Goal: Information Seeking & Learning: Learn about a topic

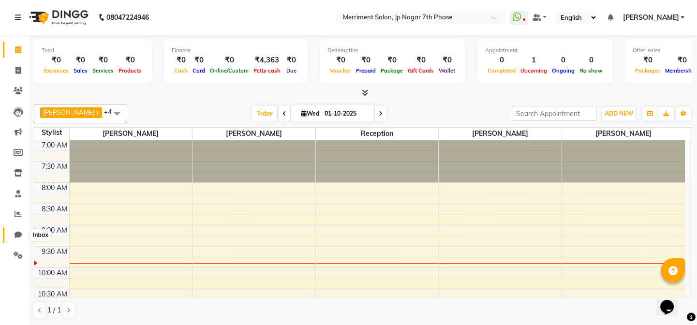
click at [15, 237] on icon at bounding box center [18, 234] width 7 height 7
select select "100"
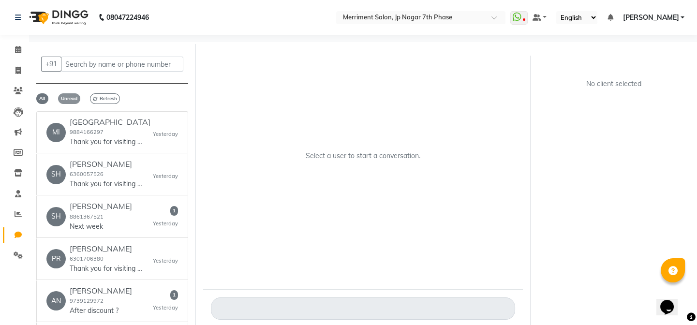
click at [73, 97] on span "Unread" at bounding box center [69, 98] width 22 height 11
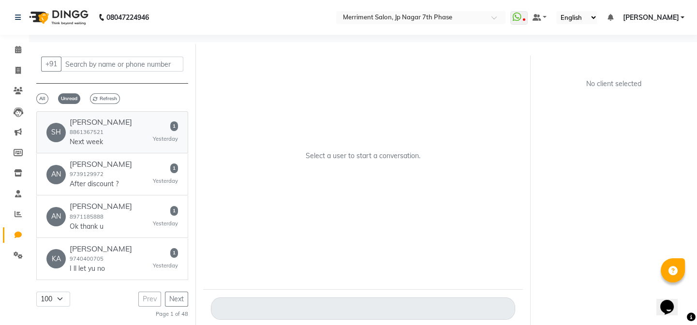
click at [131, 133] on div "SH [PERSON_NAME] 8861367521 Next week 1 [DATE]" at bounding box center [112, 132] width 132 height 29
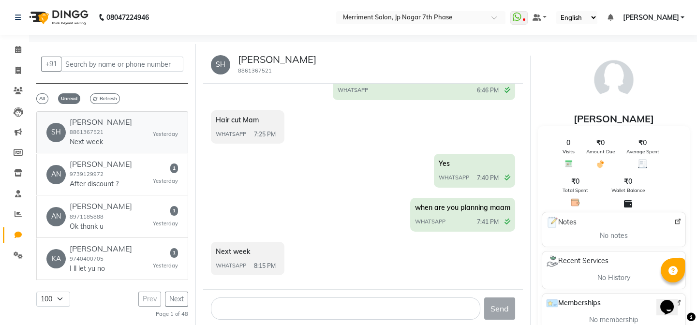
scroll to position [1127, 0]
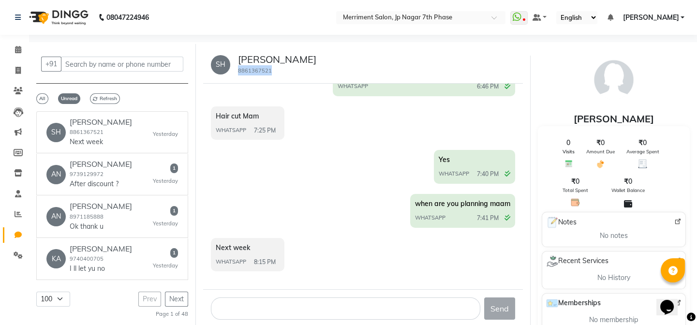
drag, startPoint x: 283, startPoint y: 68, endPoint x: 236, endPoint y: 73, distance: 46.7
click at [236, 73] on div "[PERSON_NAME] 8861367521" at bounding box center [273, 65] width 86 height 22
copy small "8861367521"
click at [148, 165] on div "AN [PERSON_NAME] 9739129972 After discount ? 1 [DATE]" at bounding box center [112, 174] width 132 height 29
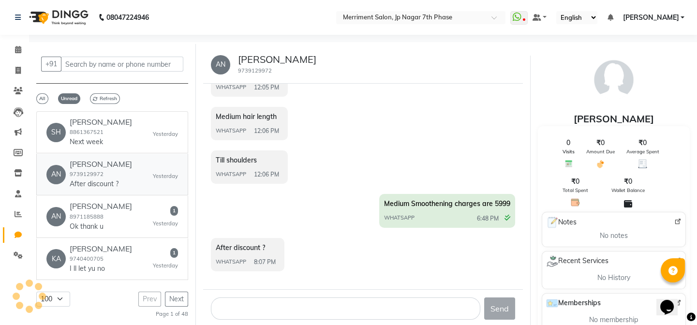
scroll to position [1029, 0]
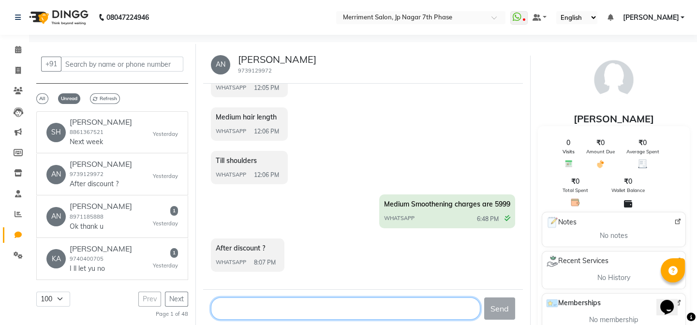
click at [264, 309] on textarea at bounding box center [345, 308] width 269 height 22
type textarea "y"
type textarea "Yes madam"
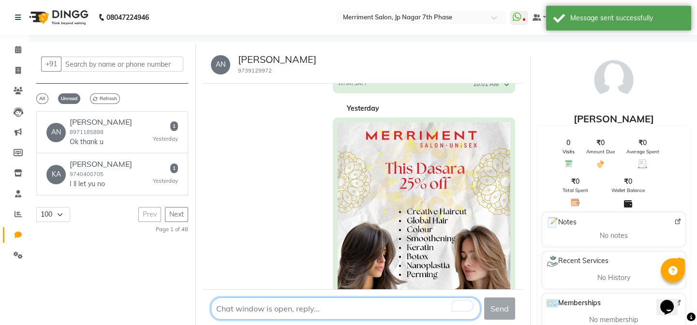
scroll to position [280, 0]
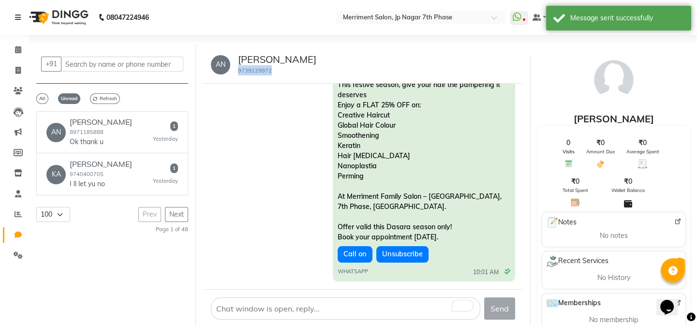
drag, startPoint x: 279, startPoint y: 66, endPoint x: 236, endPoint y: 71, distance: 43.3
click at [236, 71] on div "AN [PERSON_NAME] 9739129972" at bounding box center [363, 65] width 320 height 38
copy small "9739129972"
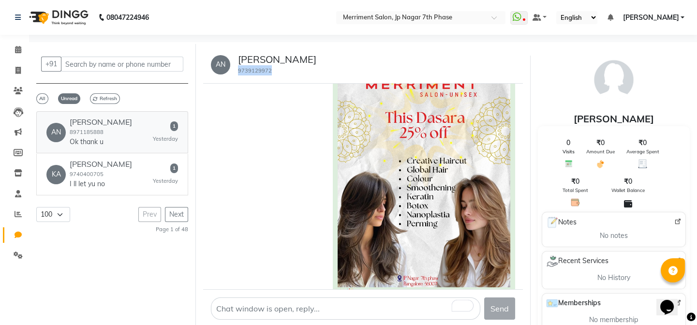
scroll to position [16, 0]
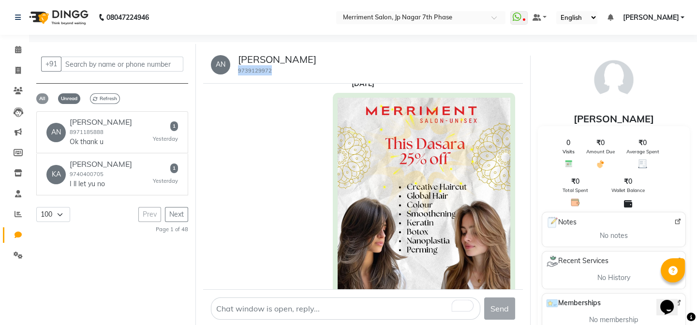
click at [43, 97] on span "All" at bounding box center [42, 98] width 12 height 11
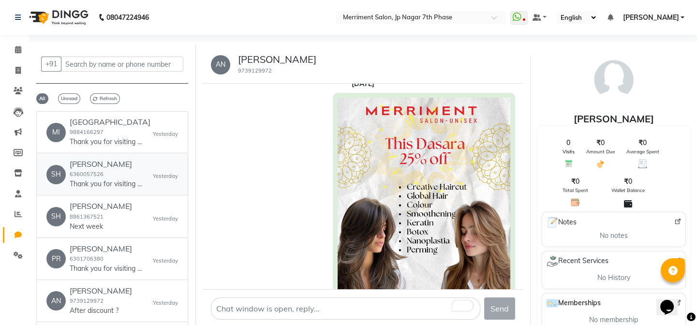
click at [106, 176] on div "[PERSON_NAME] 6360057526 Thank you for visiting Merriment salon! We hope you ha…" at bounding box center [106, 174] width 73 height 29
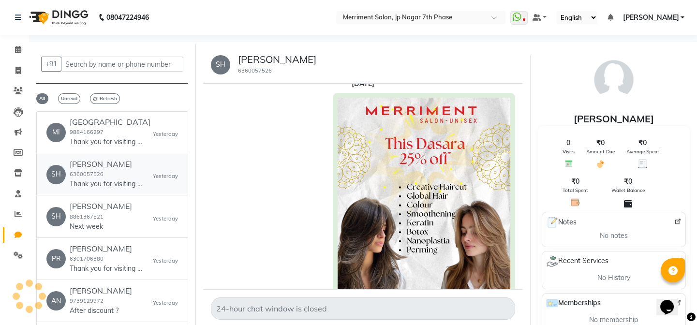
scroll to position [0, 0]
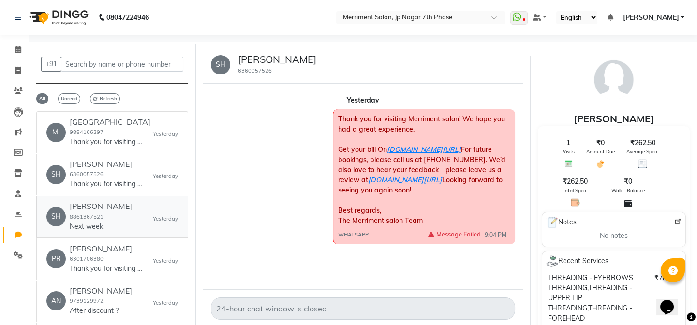
click at [101, 206] on h6 "[PERSON_NAME]" at bounding box center [101, 206] width 62 height 9
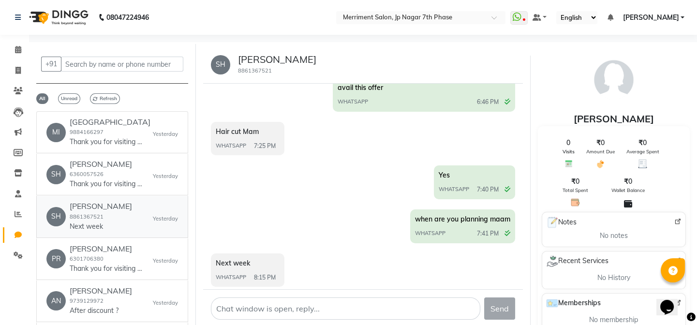
scroll to position [1127, 0]
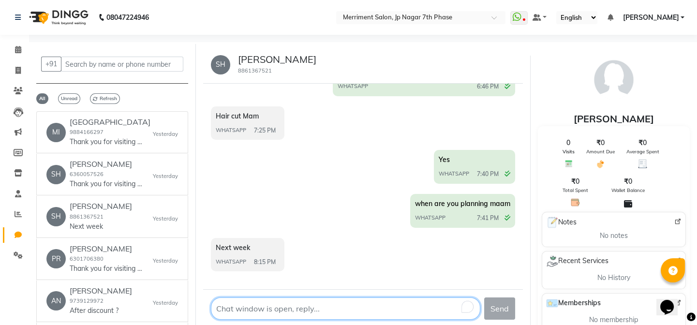
click at [313, 305] on textarea "To enrich screen reader interactions, please activate Accessibility in Grammarl…" at bounding box center [345, 308] width 269 height 22
type textarea "Oky madam"
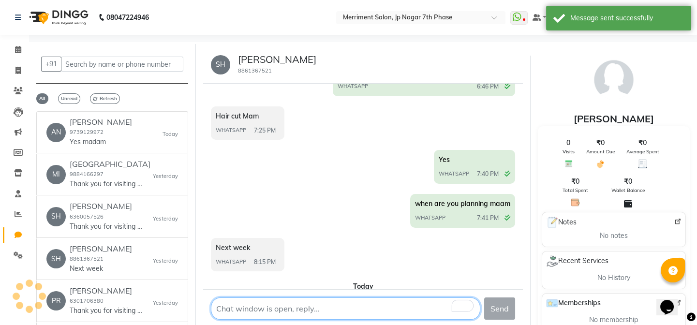
scroll to position [1169, 0]
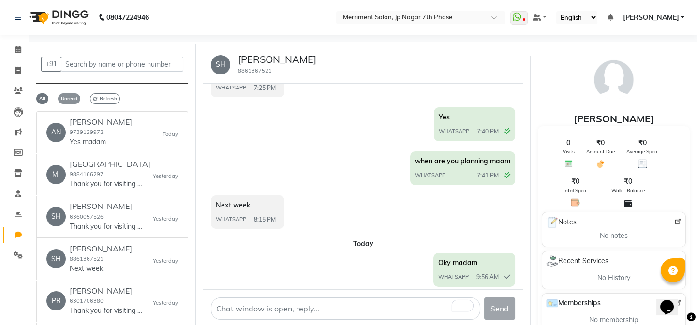
click at [72, 100] on span "Unread" at bounding box center [69, 98] width 22 height 11
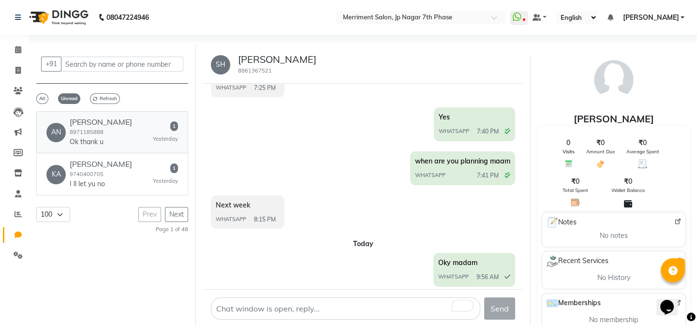
click at [125, 134] on div "AN [PERSON_NAME] 8971185888 Ok thank u 1 [DATE]" at bounding box center [112, 132] width 132 height 29
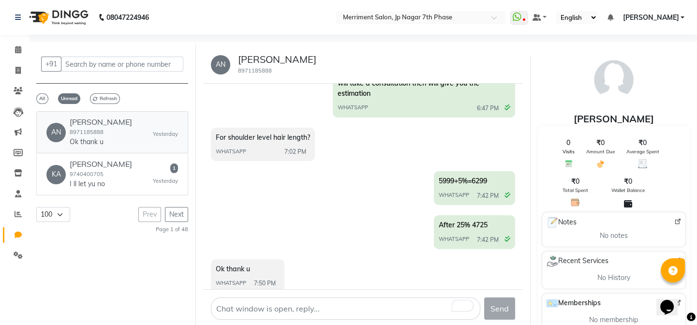
scroll to position [1050, 0]
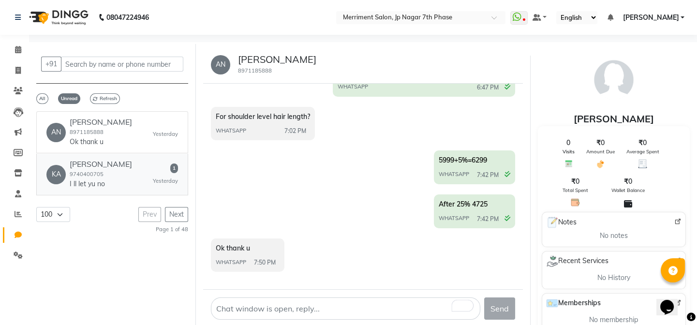
click at [141, 167] on div "KA [PERSON_NAME] 9740400705 I ll let yu no 1 [DATE]" at bounding box center [112, 174] width 132 height 29
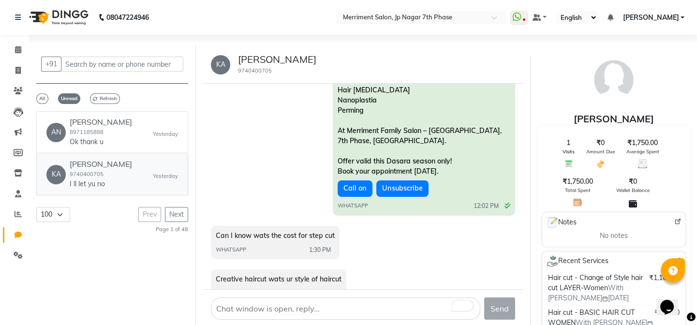
scroll to position [677, 0]
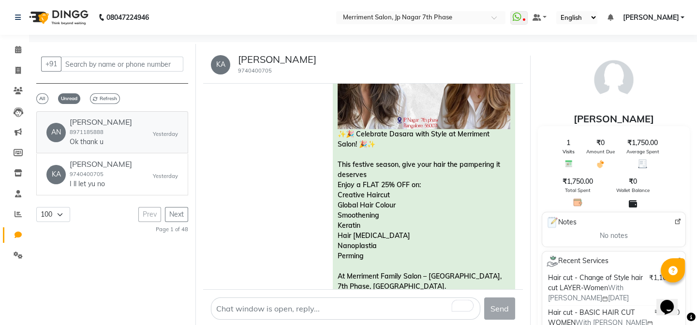
click at [84, 126] on h6 "[PERSON_NAME]" at bounding box center [101, 122] width 62 height 9
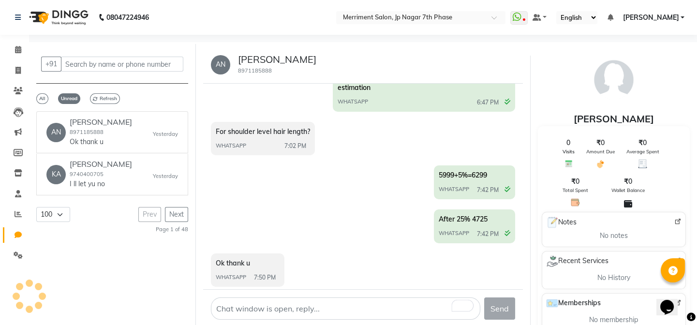
click at [102, 104] on div "+91 All Unread Refresh AN [PERSON_NAME] 8971185888 Ok thank u [DATE] KA [PERSON…" at bounding box center [112, 193] width 167 height 298
click at [41, 97] on span "All" at bounding box center [42, 98] width 12 height 11
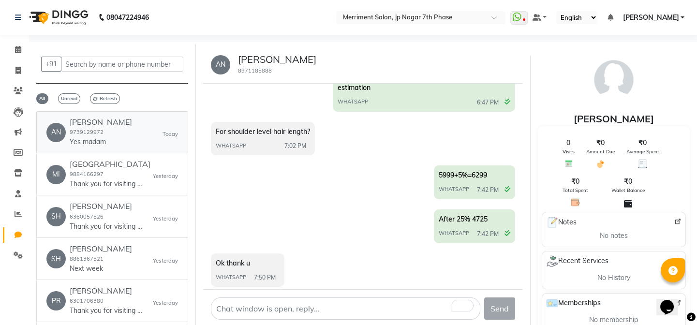
click at [111, 128] on div "AN [PERSON_NAME] 9739129972 Yes madam [DATE]" at bounding box center [112, 132] width 132 height 29
click at [123, 171] on div "milan 9884166297 Thank you for visiting Merriment salon! We hope you had a grea…" at bounding box center [110, 174] width 81 height 29
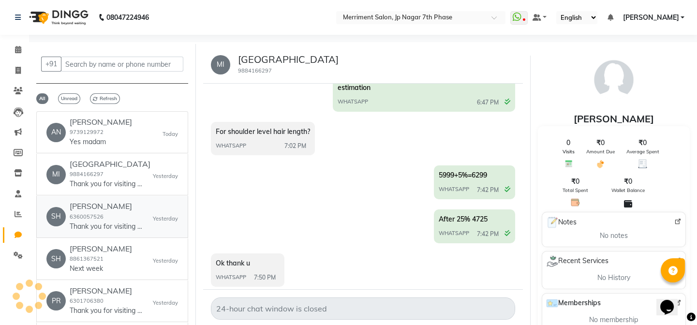
click at [134, 207] on h6 "[PERSON_NAME]" at bounding box center [106, 206] width 73 height 9
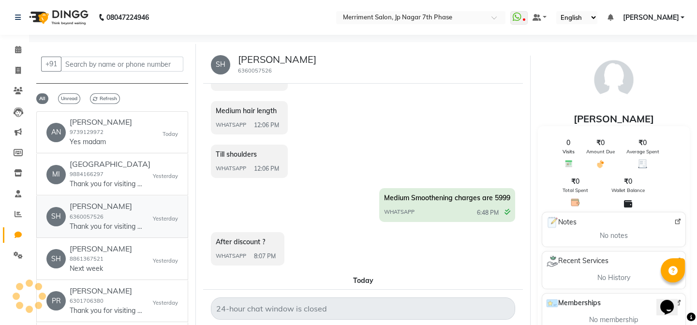
scroll to position [0, 0]
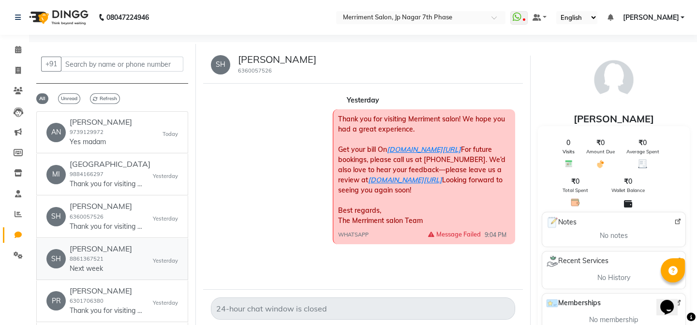
click at [135, 254] on div "SH [PERSON_NAME] 8861367521 Next week [DATE]" at bounding box center [112, 258] width 132 height 29
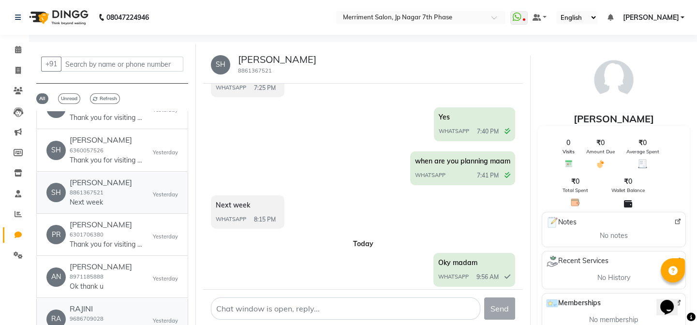
scroll to position [88, 0]
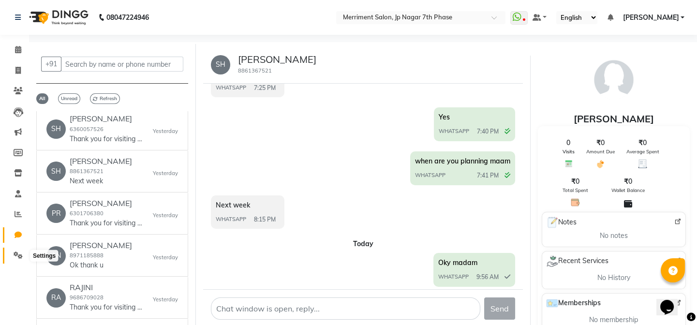
click at [14, 256] on icon at bounding box center [18, 254] width 9 height 7
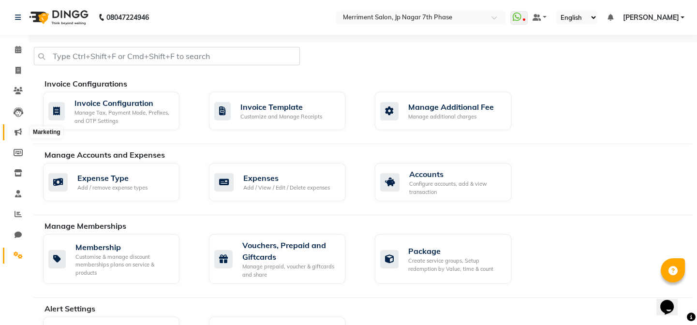
click at [20, 133] on icon at bounding box center [18, 131] width 7 height 7
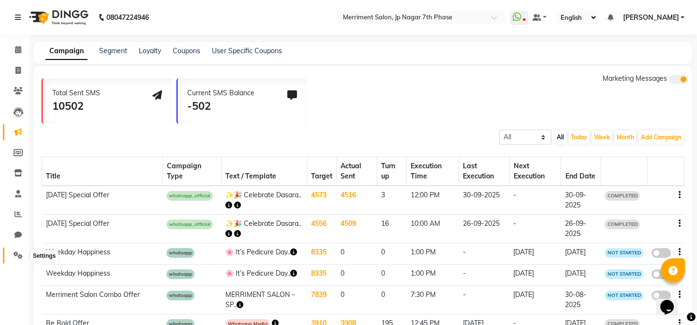
click at [22, 259] on span at bounding box center [18, 255] width 17 height 11
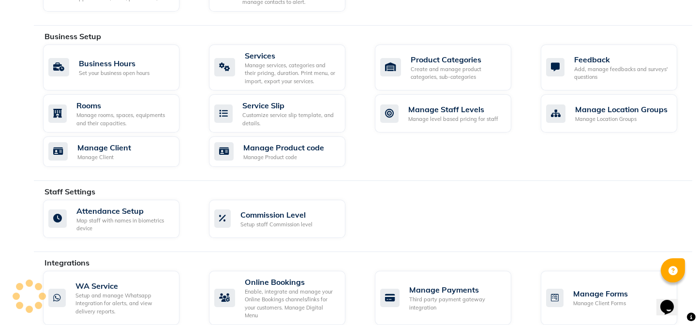
scroll to position [440, 0]
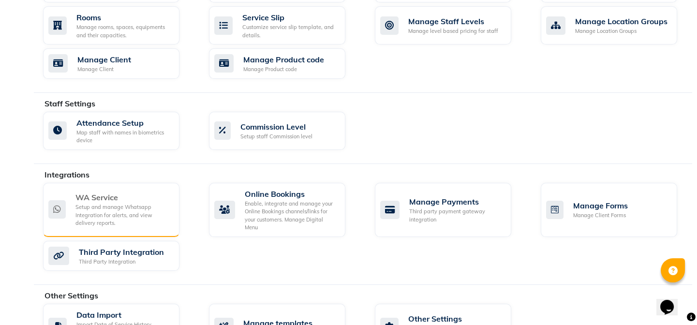
click at [111, 203] on div "Setup and manage Whatsapp Integration for alerts, and view delivery reports." at bounding box center [123, 215] width 96 height 24
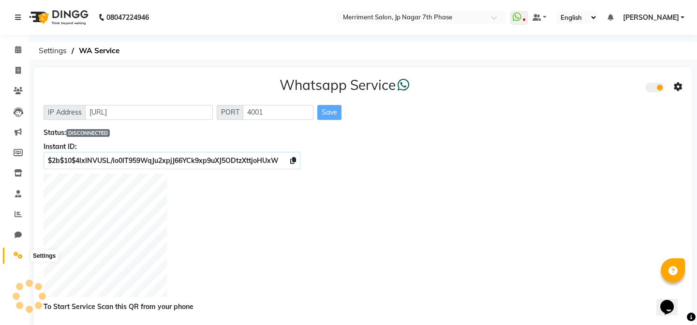
click at [17, 250] on span at bounding box center [18, 255] width 17 height 11
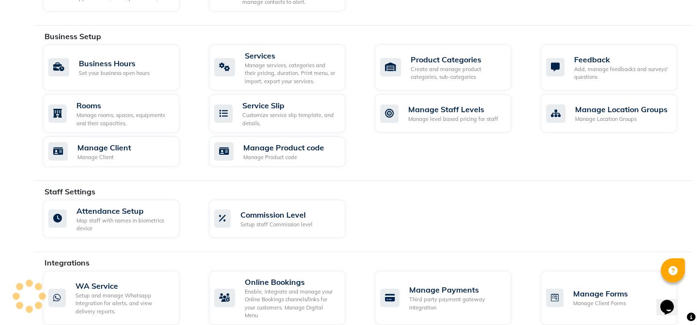
scroll to position [469, 0]
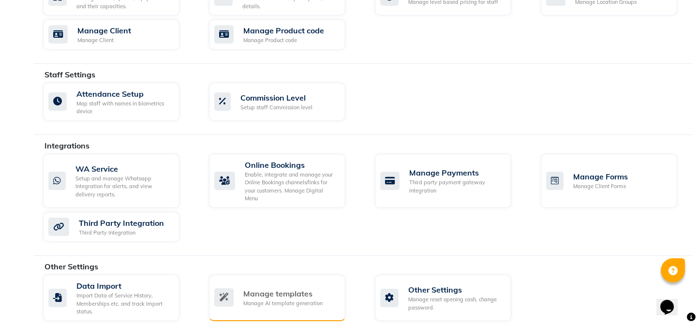
click at [251, 288] on div "Manage templates" at bounding box center [282, 294] width 79 height 12
select select "APPROVED"
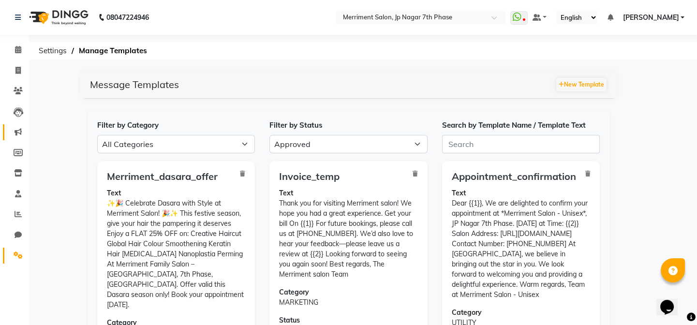
click at [15, 128] on icon at bounding box center [18, 131] width 7 height 7
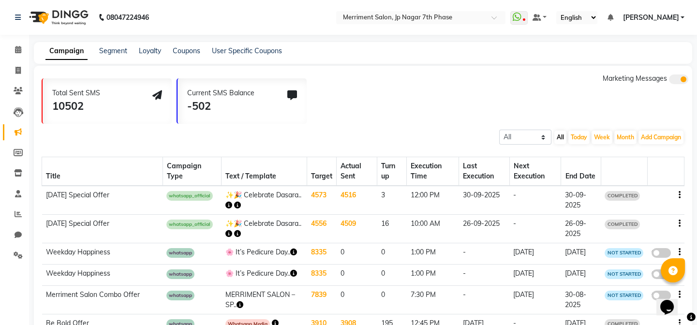
drag, startPoint x: 74, startPoint y: 195, endPoint x: 168, endPoint y: 196, distance: 93.8
click at [77, 195] on td "[DATE] Special Offer" at bounding box center [102, 200] width 121 height 29
click at [310, 196] on td "4573" at bounding box center [321, 200] width 29 height 29
click at [676, 194] on div at bounding box center [665, 195] width 29 height 10
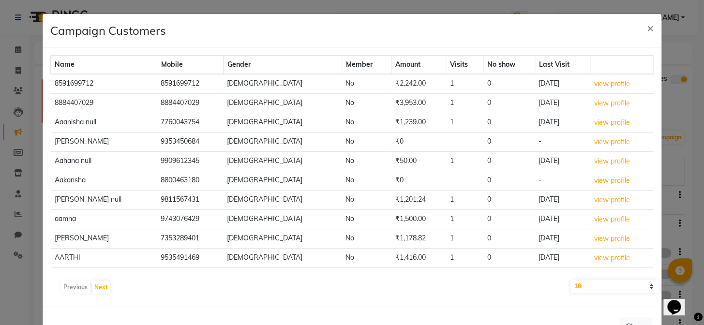
click at [679, 193] on ngb-modal-window "Campaign Customers × Name Mobile Gender Member Amount Visits No show Last Visit…" at bounding box center [352, 162] width 704 height 325
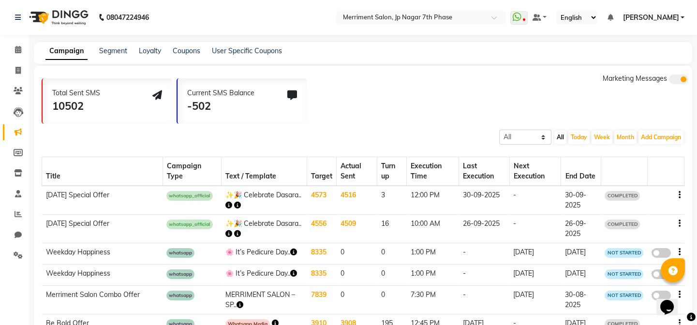
click at [679, 195] on icon "button" at bounding box center [679, 195] width 2 height 0
click at [610, 191] on span "COMPLETED" at bounding box center [621, 196] width 35 height 10
click at [610, 193] on span "COMPLETED" at bounding box center [621, 196] width 35 height 10
click at [216, 114] on div "-502" at bounding box center [220, 106] width 67 height 16
click at [192, 49] on link "Coupons" at bounding box center [187, 50] width 28 height 9
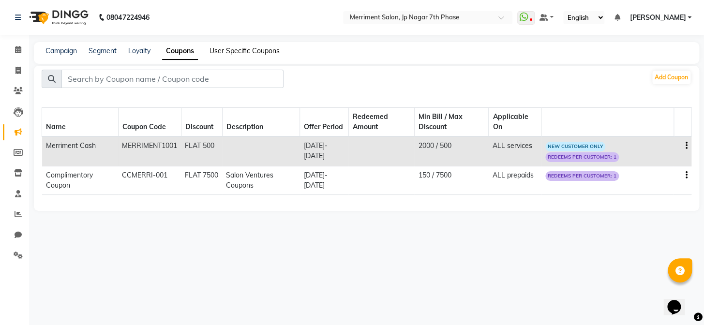
click at [231, 50] on link "User Specific Coupons" at bounding box center [244, 50] width 70 height 9
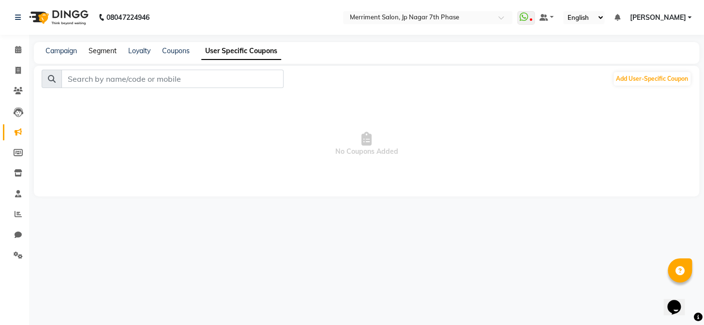
click at [111, 49] on link "Segment" at bounding box center [102, 50] width 28 height 9
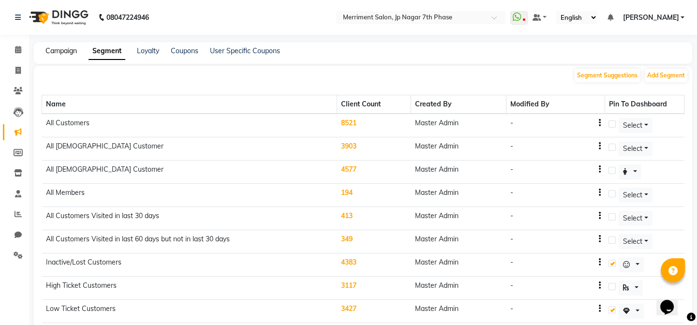
click at [73, 49] on link "Campaign" at bounding box center [60, 50] width 31 height 9
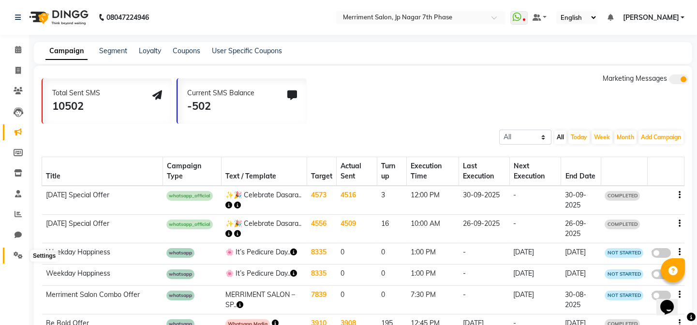
click at [20, 256] on icon at bounding box center [18, 254] width 9 height 7
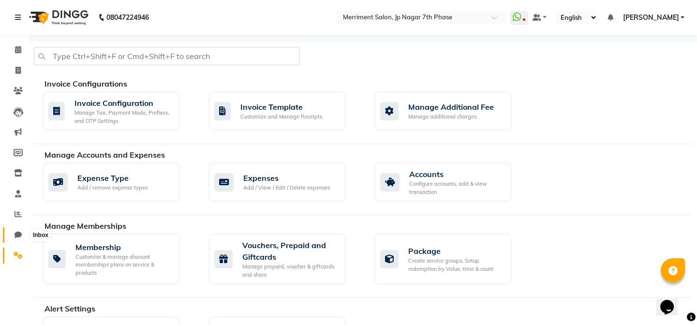
click at [20, 236] on icon at bounding box center [18, 234] width 7 height 7
select select "100"
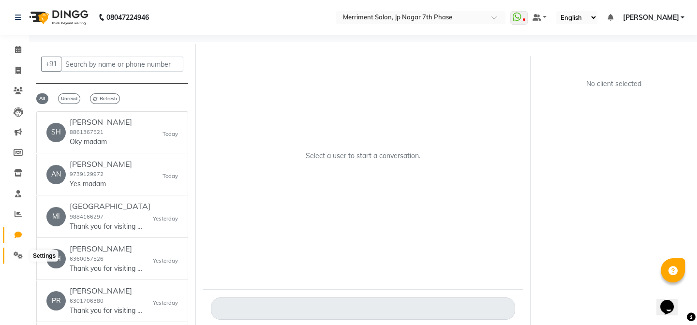
click at [18, 260] on span at bounding box center [18, 255] width 17 height 11
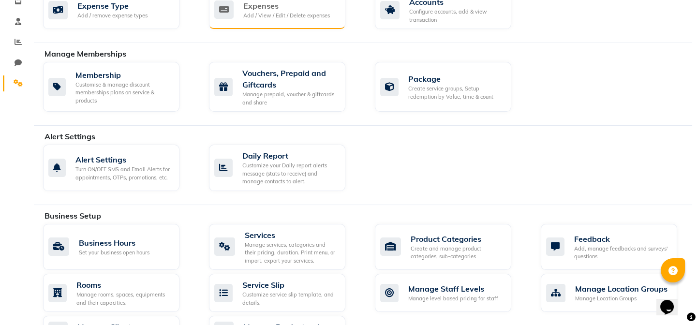
scroll to position [176, 0]
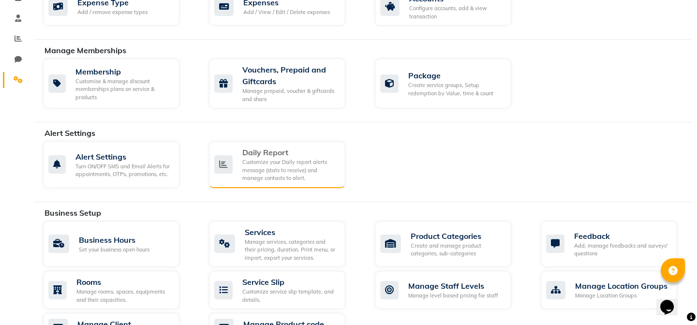
click at [292, 163] on div "Customize your Daily report alerts message (stats to receive) and manage contac…" at bounding box center [289, 170] width 95 height 24
select select "1260"
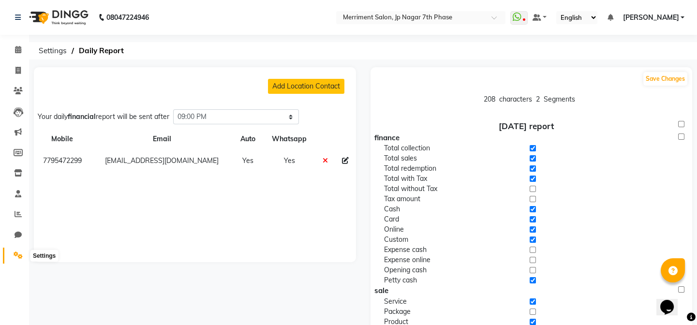
click at [18, 251] on icon at bounding box center [18, 254] width 9 height 7
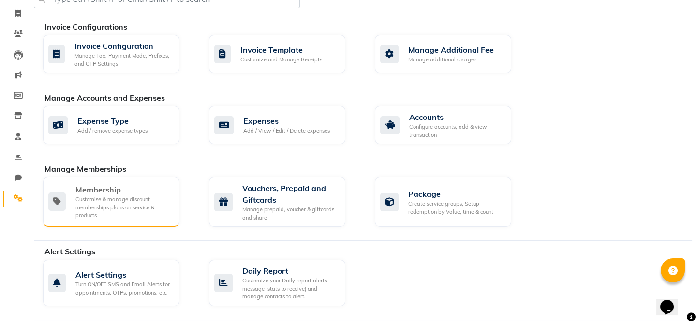
scroll to position [88, 0]
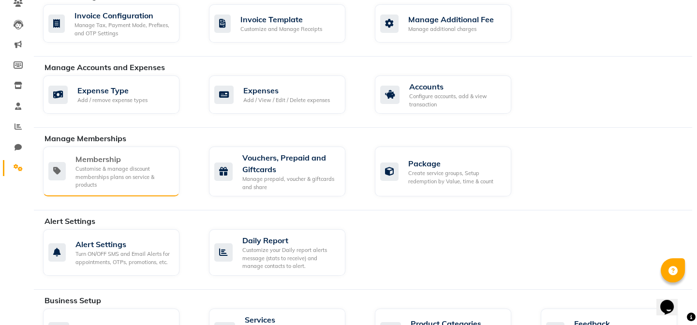
click at [135, 177] on div "Customise & manage discount memberships plans on service & products" at bounding box center [123, 177] width 96 height 24
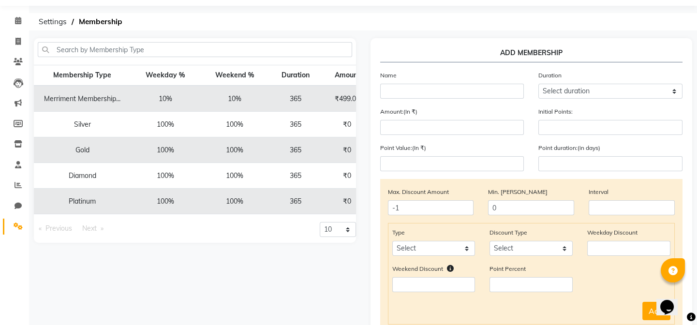
scroll to position [88, 0]
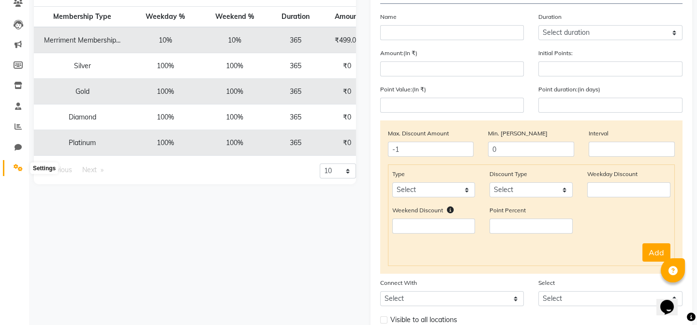
click at [16, 166] on icon at bounding box center [18, 167] width 9 height 7
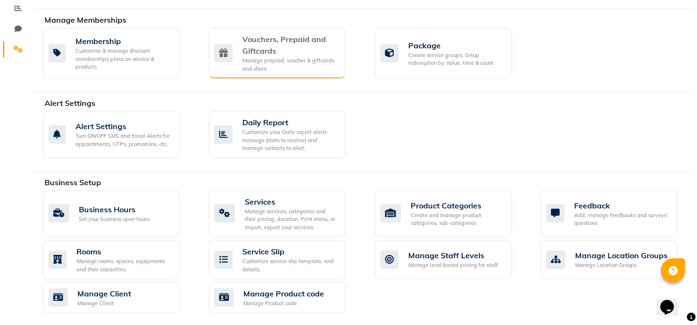
scroll to position [264, 0]
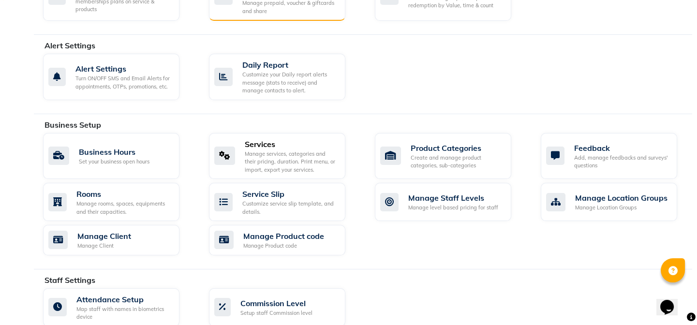
click at [287, 170] on div "Manage services, categories and their pricing, duration. Print menu, or import,…" at bounding box center [291, 162] width 93 height 24
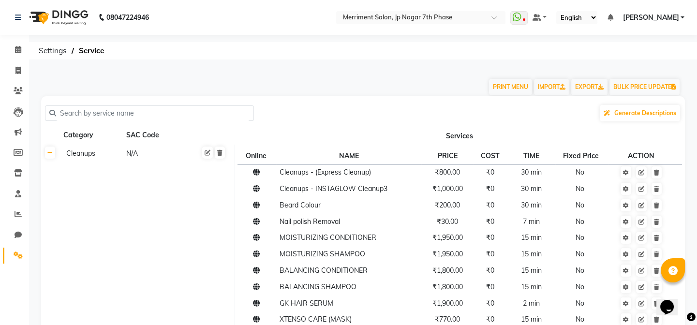
click at [14, 248] on link "Settings" at bounding box center [14, 256] width 23 height 16
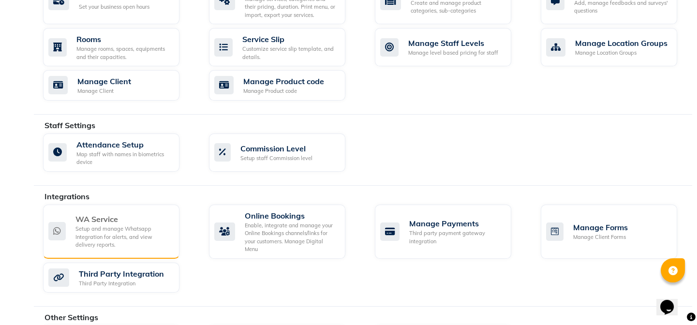
scroll to position [440, 0]
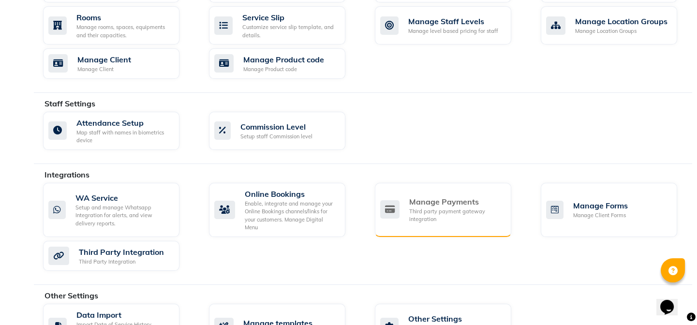
click at [427, 207] on div "Third party payment gateway integration" at bounding box center [456, 215] width 94 height 16
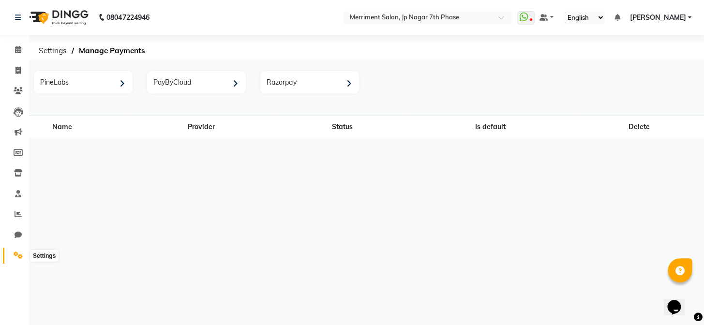
click at [15, 254] on icon at bounding box center [18, 254] width 9 height 7
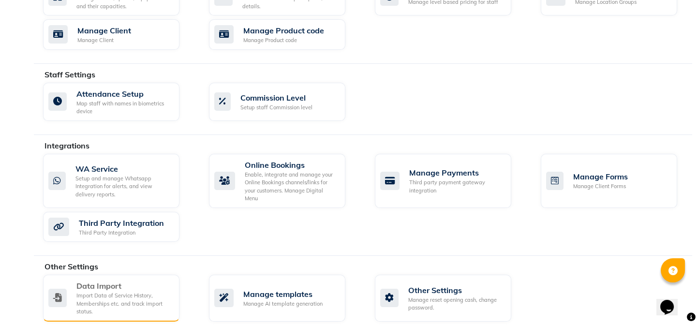
scroll to position [469, 0]
click at [104, 291] on div "Import Data of Service History, Memberships etc. and track import status." at bounding box center [123, 303] width 95 height 24
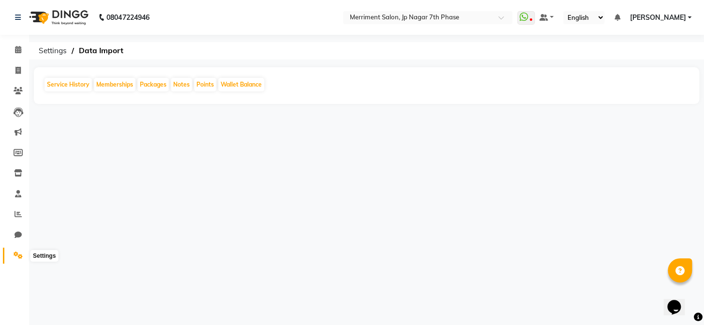
click at [19, 250] on span at bounding box center [18, 255] width 17 height 11
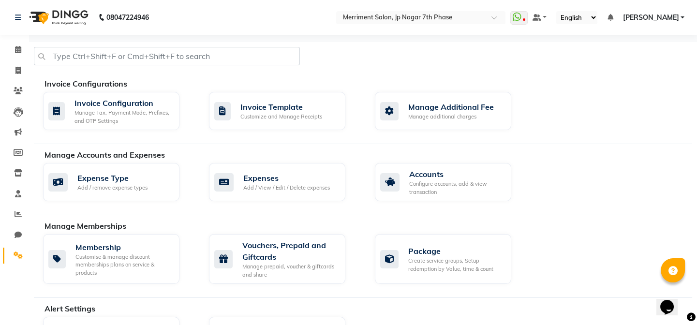
click at [47, 10] on img at bounding box center [58, 17] width 66 height 27
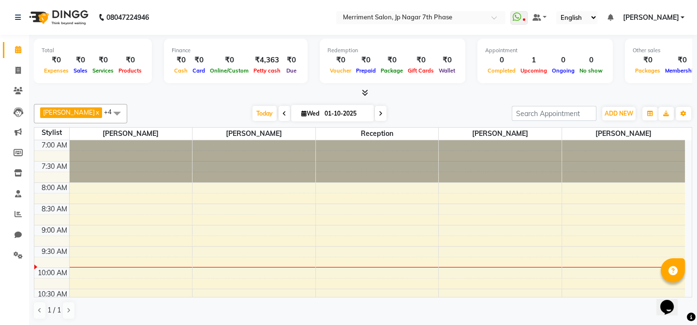
click at [664, 16] on span "[PERSON_NAME]" at bounding box center [650, 18] width 56 height 10
click at [367, 88] on span at bounding box center [363, 93] width 10 height 10
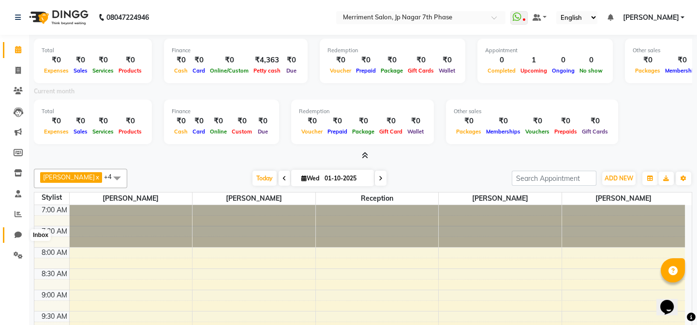
click at [18, 233] on icon at bounding box center [18, 234] width 7 height 7
select select "100"
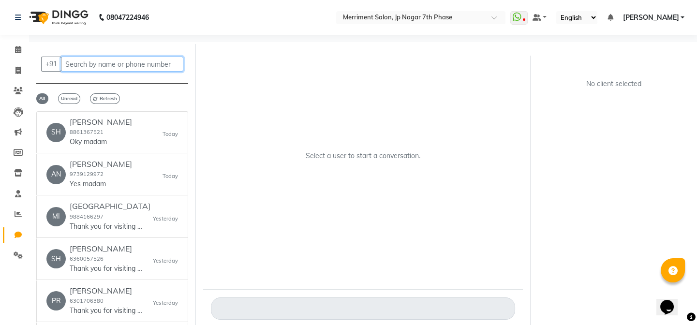
click at [79, 63] on input "text" at bounding box center [122, 64] width 122 height 15
paste input "9437170691"
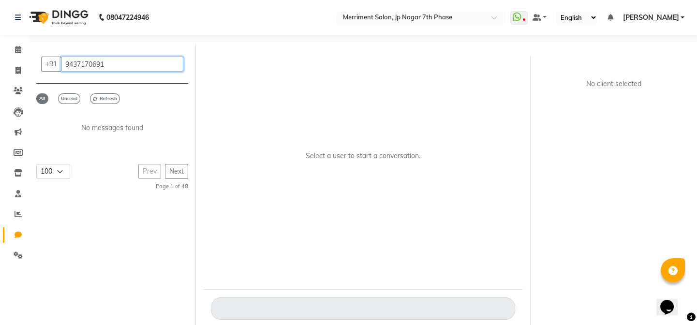
type input "9437170691"
click at [330, 222] on div "Select a user to start a conversation." at bounding box center [363, 160] width 320 height 228
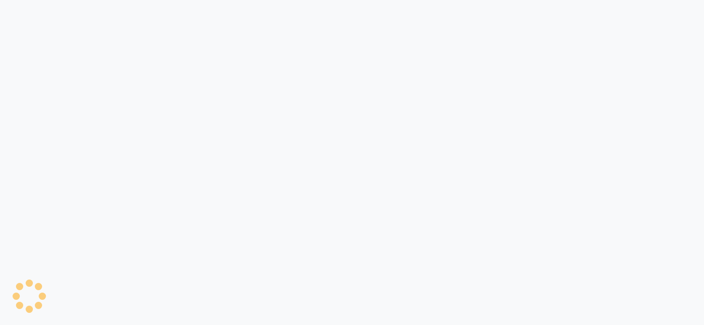
select select "100"
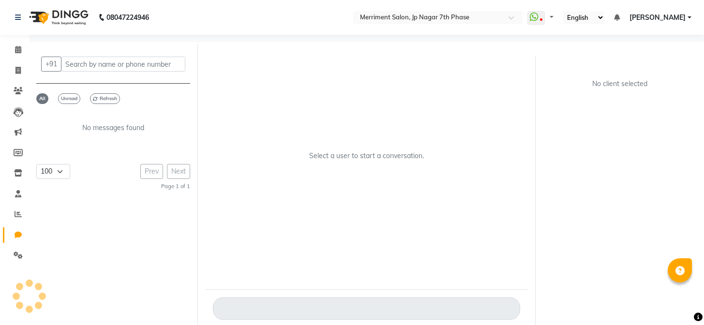
select select "100"
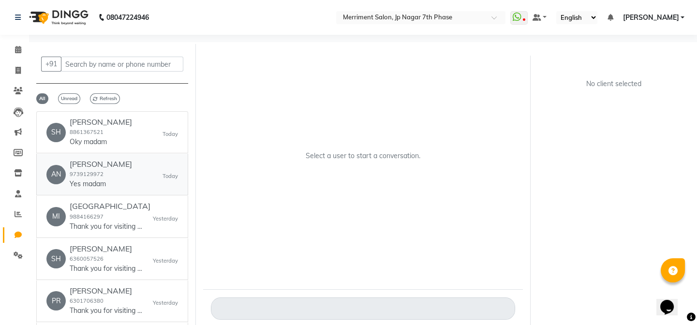
click at [128, 181] on div "AN [PERSON_NAME] 9739129972 Yes madam [DATE]" at bounding box center [112, 174] width 132 height 29
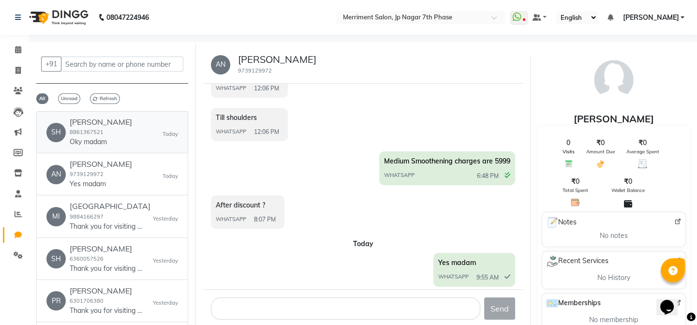
click at [124, 145] on div "SH Shreekanta 8861367521 Oky madam Today" at bounding box center [112, 132] width 132 height 29
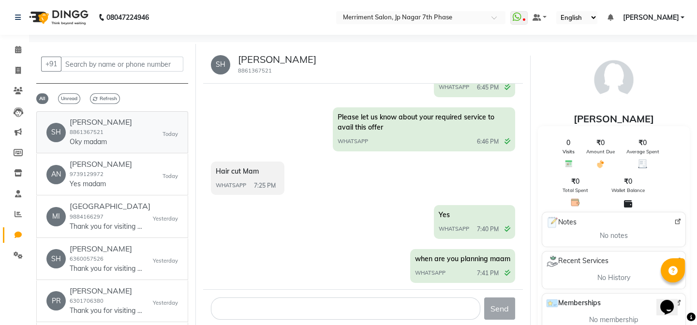
scroll to position [1169, 0]
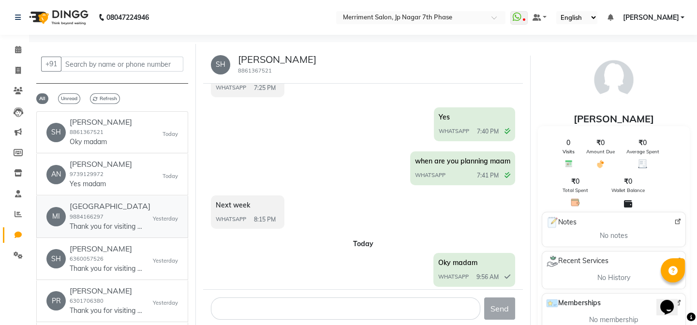
click at [124, 209] on h6 "[GEOGRAPHIC_DATA]" at bounding box center [110, 206] width 81 height 9
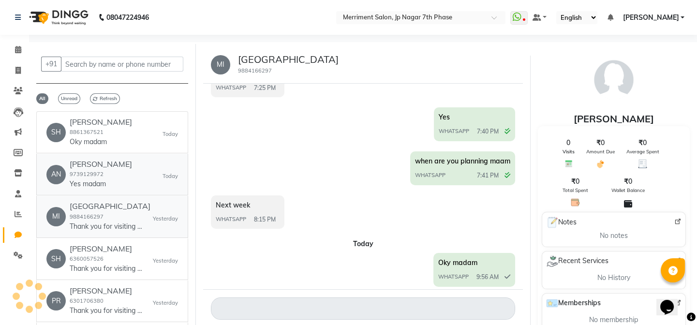
scroll to position [0, 0]
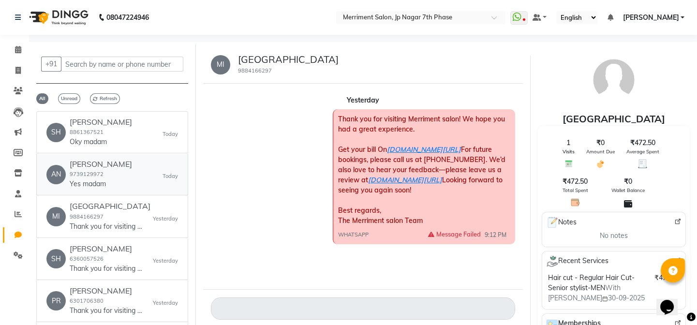
click at [125, 189] on div "AN [PERSON_NAME] 9739129972 Yes madam [DATE]" at bounding box center [112, 174] width 132 height 29
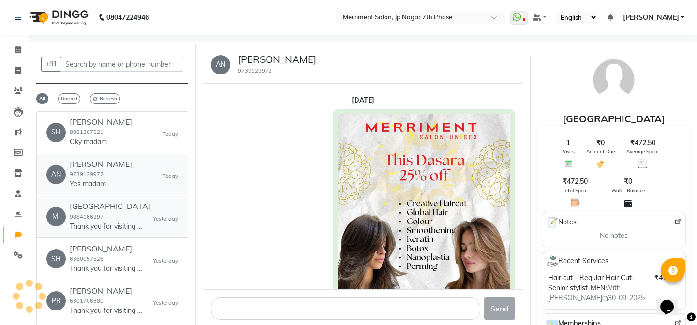
scroll to position [1072, 0]
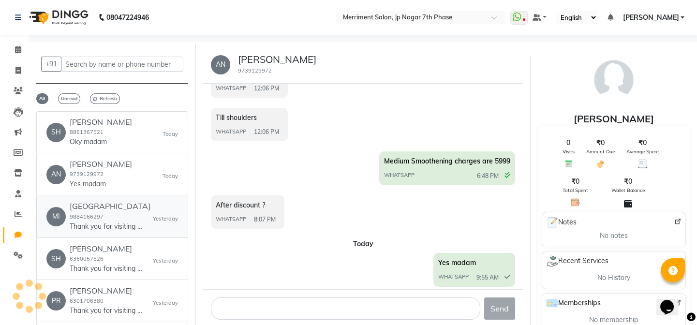
click at [125, 220] on div "milan 9884166297 Thank you for visiting Merriment salon! We hope you had a grea…" at bounding box center [110, 216] width 81 height 29
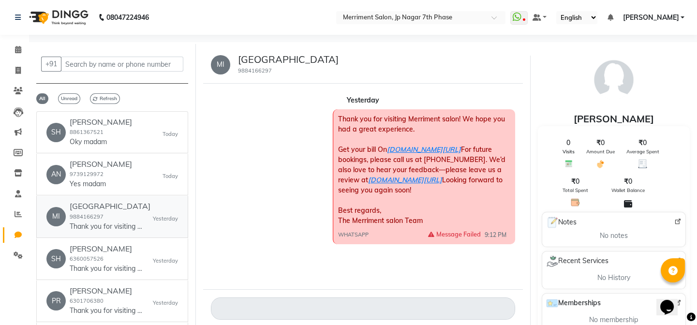
scroll to position [0, 0]
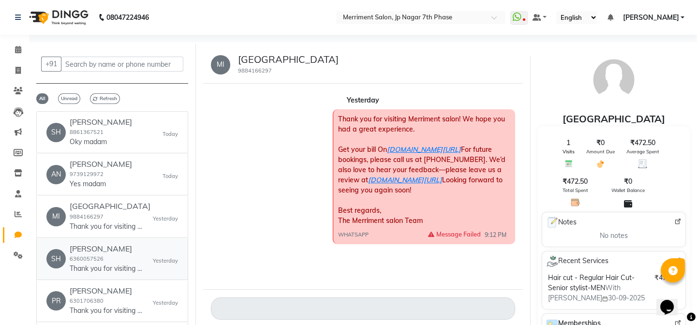
click at [135, 261] on div "[PERSON_NAME] 6360057526 Thank you for visiting Merriment salon! We hope you ha…" at bounding box center [106, 258] width 73 height 29
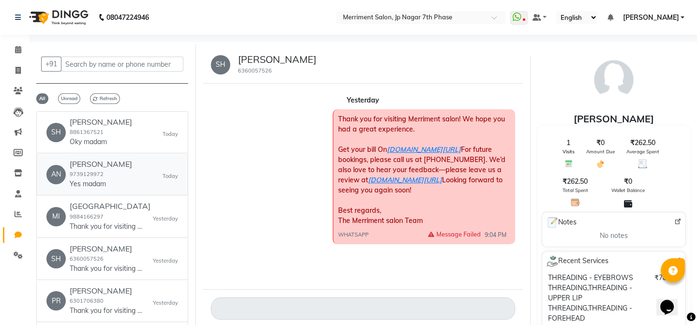
click at [132, 172] on div "AN [PERSON_NAME] 9739129972 Yes madam [DATE]" at bounding box center [112, 174] width 132 height 29
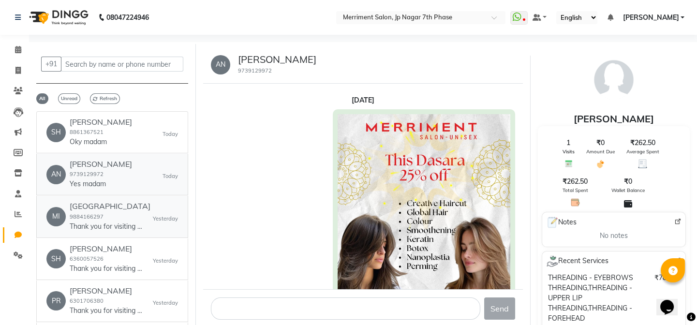
scroll to position [1072, 0]
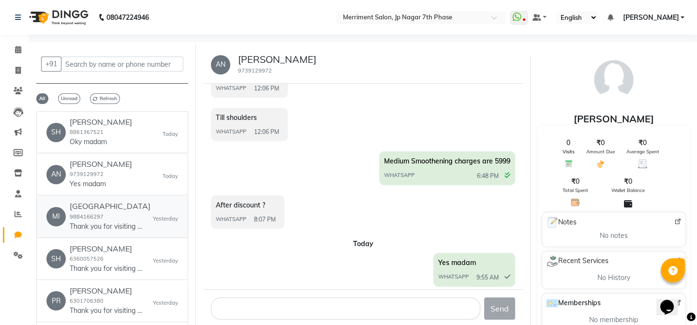
click at [132, 222] on p "Thank you for visiting Merriment salon! We hope you had a great experience. Get…" at bounding box center [106, 226] width 73 height 10
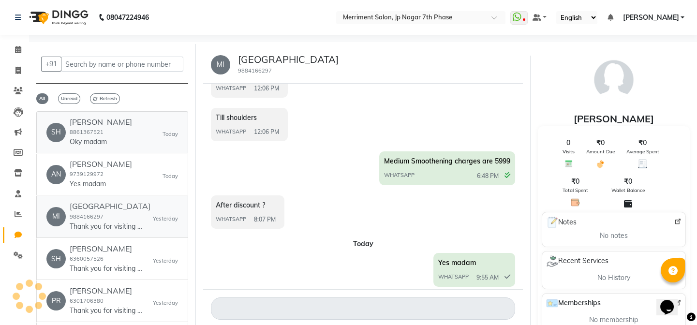
scroll to position [0, 0]
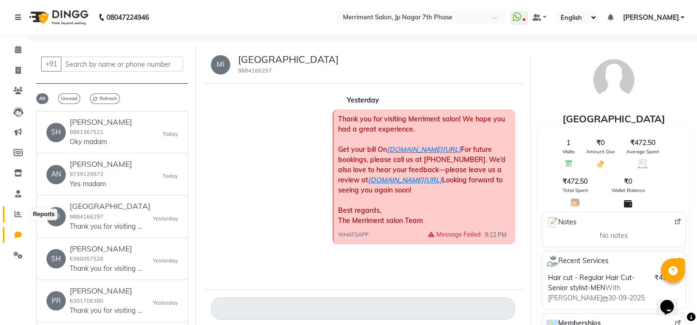
click at [16, 216] on icon at bounding box center [18, 213] width 7 height 7
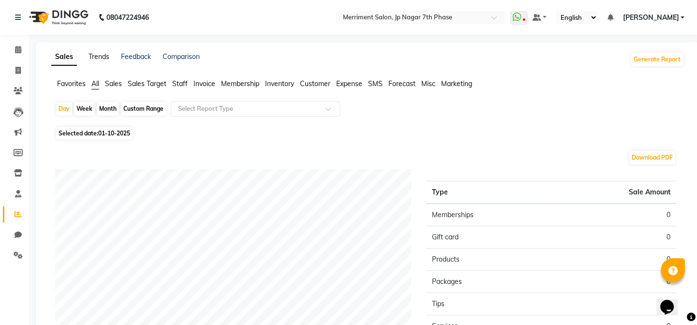
click at [97, 55] on link "Trends" at bounding box center [98, 56] width 21 height 9
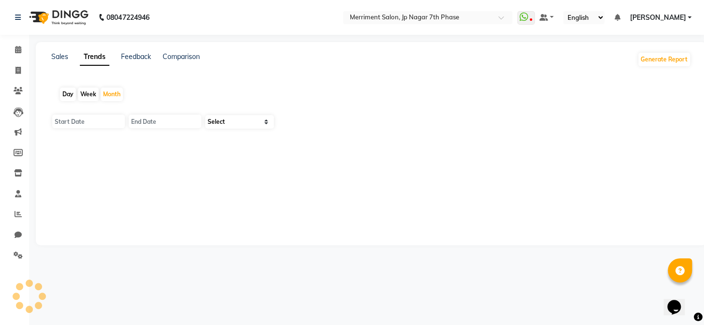
type input "01-10-2025"
type input "31-10-2025"
select select "by_client"
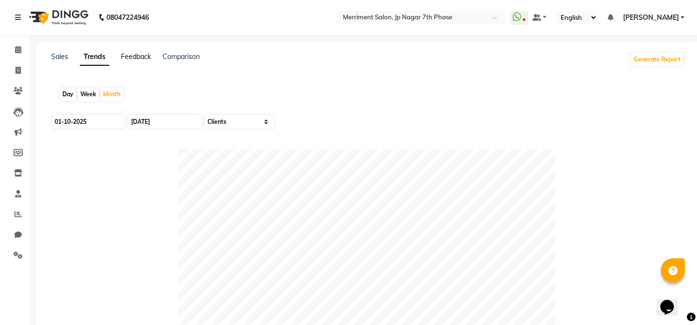
click at [139, 55] on link "Feedback" at bounding box center [136, 56] width 30 height 9
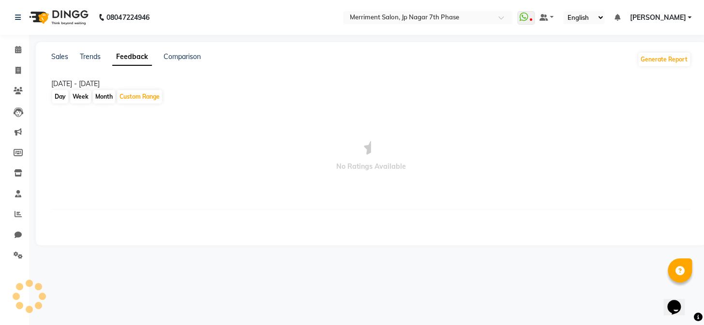
click at [107, 97] on div "Month" at bounding box center [104, 97] width 22 height 14
select select "10"
select select "2025"
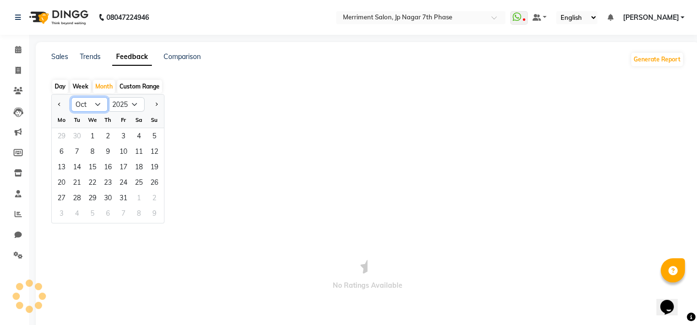
click at [96, 106] on select "Jan Feb Mar Apr May Jun Jul Aug Sep Oct Nov Dec" at bounding box center [89, 104] width 37 height 15
select select "9"
click at [71, 107] on select "Jan Feb Mar Apr May Jun Jul Aug Sep Oct Nov Dec" at bounding box center [89, 104] width 37 height 15
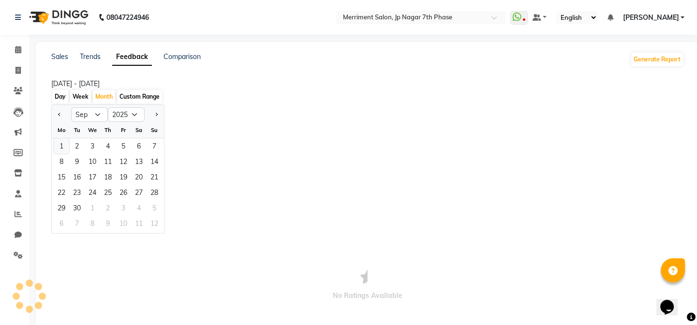
click at [63, 142] on div "1" at bounding box center [61, 145] width 15 height 15
click at [77, 210] on div "30" at bounding box center [76, 207] width 15 height 15
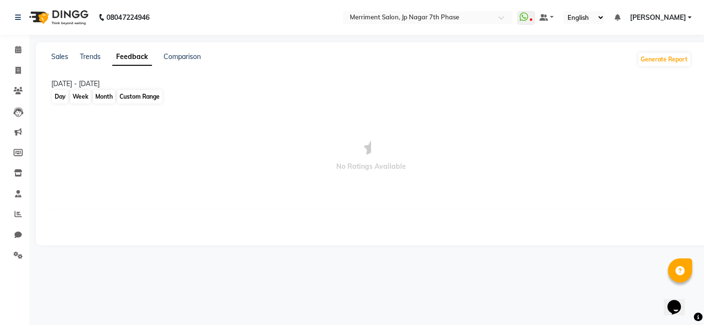
click at [108, 96] on div "Month" at bounding box center [104, 97] width 22 height 14
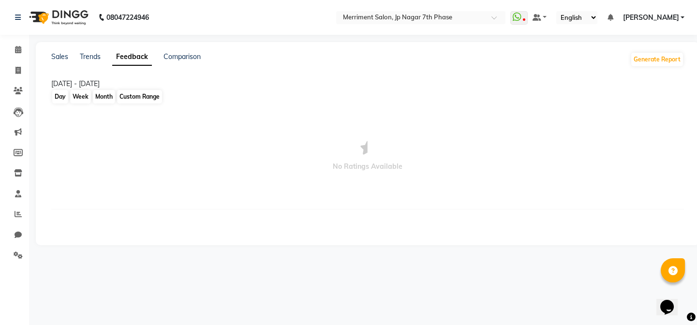
select select "10"
select select "2025"
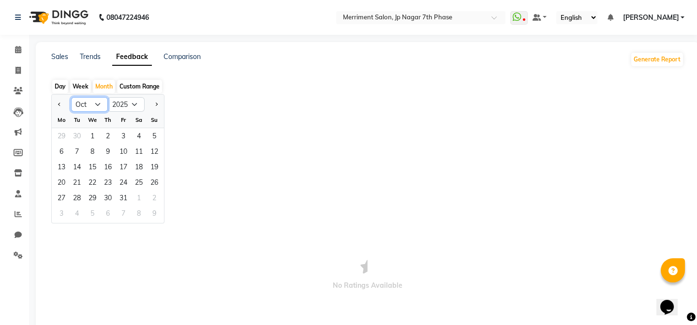
click at [104, 106] on select "Jan Feb Mar Apr May Jun Jul Aug Sep Oct Nov Dec" at bounding box center [89, 104] width 37 height 15
select select "9"
click at [71, 107] on select "Jan Feb Mar Apr May Jun Jul Aug Sep Oct Nov Dec" at bounding box center [89, 104] width 37 height 15
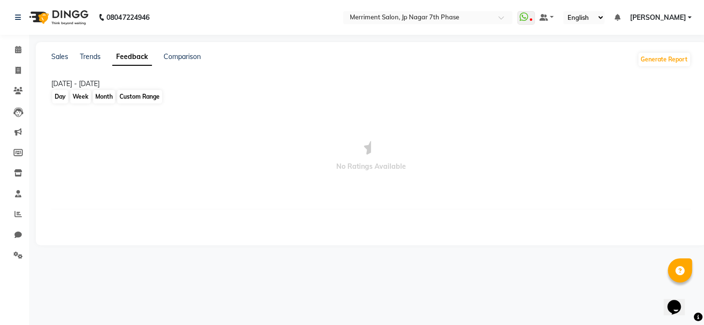
click at [103, 96] on div "Month" at bounding box center [104, 97] width 22 height 14
select select "10"
select select "2025"
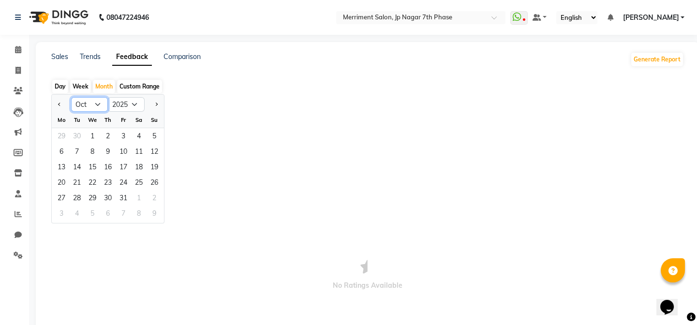
click at [97, 106] on select "Jan Feb Mar Apr May Jun Jul Aug Sep Oct Nov Dec" at bounding box center [89, 104] width 37 height 15
select select "8"
click at [71, 107] on select "Jan Feb Mar Apr May Jun Jul Aug Sep Oct Nov Dec" at bounding box center [89, 104] width 37 height 15
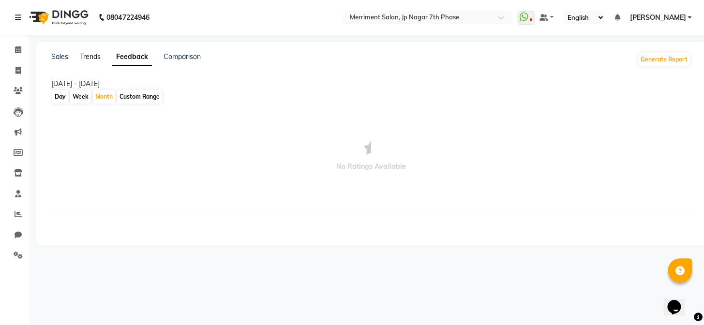
click at [83, 55] on link "Trends" at bounding box center [90, 56] width 21 height 9
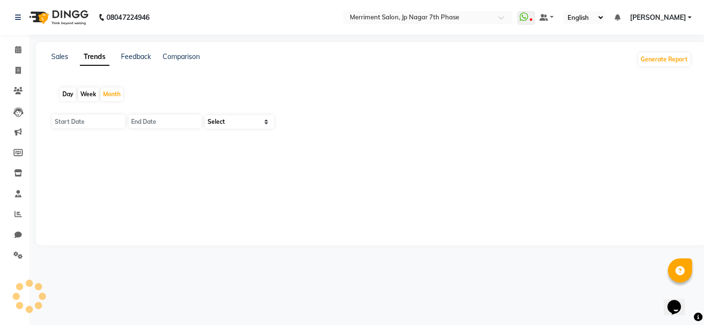
type input "01-10-2025"
type input "31-10-2025"
select select "by_client"
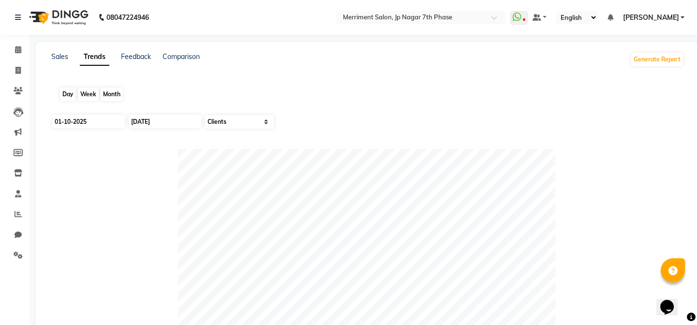
click at [102, 92] on div "Month" at bounding box center [112, 95] width 22 height 14
click at [115, 92] on div "Month" at bounding box center [112, 95] width 22 height 14
click at [113, 97] on div "Month" at bounding box center [112, 95] width 22 height 14
click at [110, 98] on div "Month" at bounding box center [112, 95] width 22 height 14
click at [105, 125] on input "01-10-2025" at bounding box center [88, 122] width 73 height 14
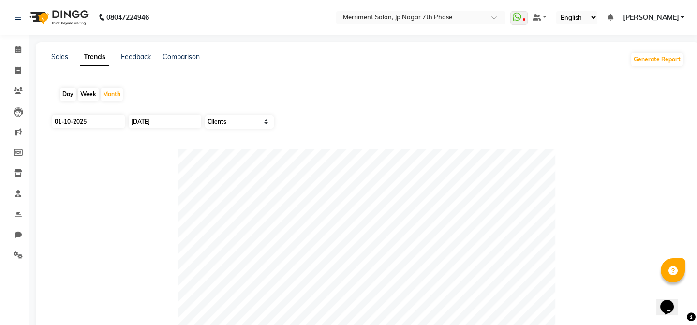
select select "10"
select select "2025"
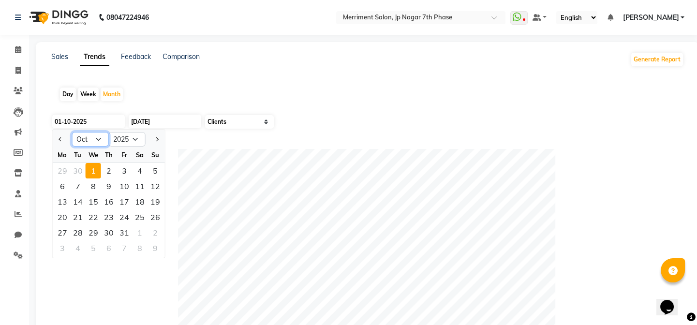
click at [97, 143] on select "Jan Feb Mar Apr May Jun Jul Aug Sep Oct Nov Dec" at bounding box center [90, 139] width 37 height 15
click at [72, 132] on select "Jan Feb Mar Apr May Jun Jul Aug Sep Oct Nov Dec" at bounding box center [90, 139] width 37 height 15
click at [97, 140] on select "Jan Feb Mar Apr May Jun Jul Aug Sep Oct Nov Dec" at bounding box center [90, 139] width 37 height 15
select select "8"
click at [72, 132] on select "Jan Feb Mar Apr May Jun Jul Aug Sep Oct Nov Dec" at bounding box center [90, 139] width 37 height 15
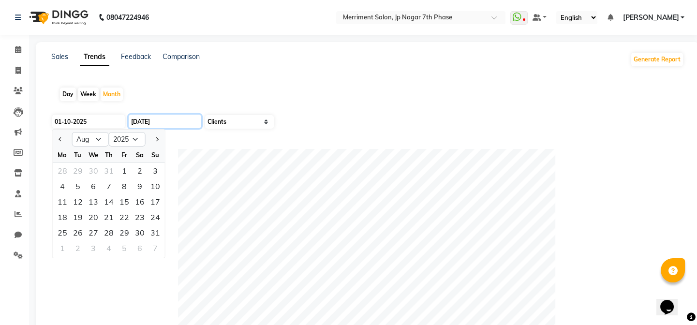
click at [155, 123] on input "31-10-2025" at bounding box center [165, 122] width 73 height 14
select select "10"
select select "2025"
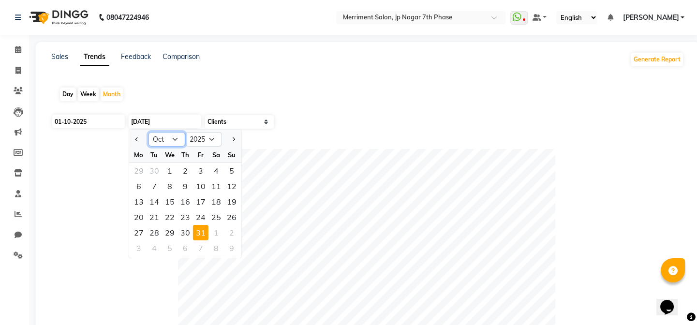
click at [170, 137] on select "Jan Feb Mar Apr May Jun Jul Aug Sep Oct Nov Dec" at bounding box center [166, 139] width 37 height 15
select select "9"
click at [148, 132] on select "Jan Feb Mar Apr May Jun Jul Aug Sep Oct Nov Dec" at bounding box center [166, 139] width 37 height 15
click at [156, 232] on div "30" at bounding box center [154, 232] width 15 height 15
type input "30-09-2025"
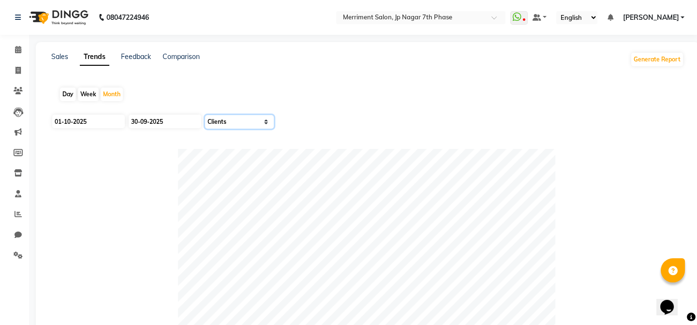
click at [247, 120] on select "Select Sales Clients" at bounding box center [239, 122] width 69 height 14
click at [205, 115] on select "Select Sales Clients" at bounding box center [239, 122] width 69 height 14
click at [314, 118] on div "01-10-2025 30-09-2025 Select Sales Clients" at bounding box center [367, 126] width 633 height 24
click at [647, 62] on button "Generate Report" at bounding box center [657, 60] width 52 height 14
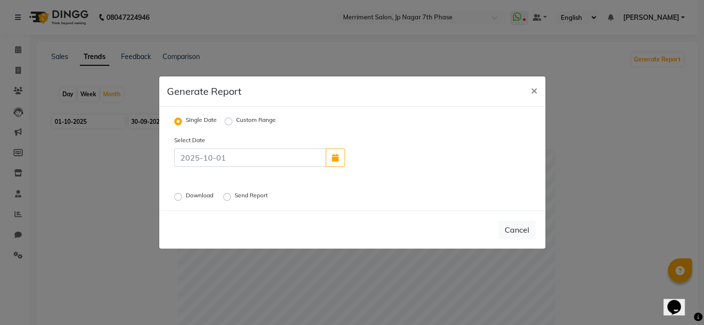
click at [236, 122] on label "Custom Range" at bounding box center [256, 122] width 40 height 12
click at [231, 122] on input "Custom Range" at bounding box center [229, 121] width 7 height 7
radio input "true"
select select "10"
select select "2025"
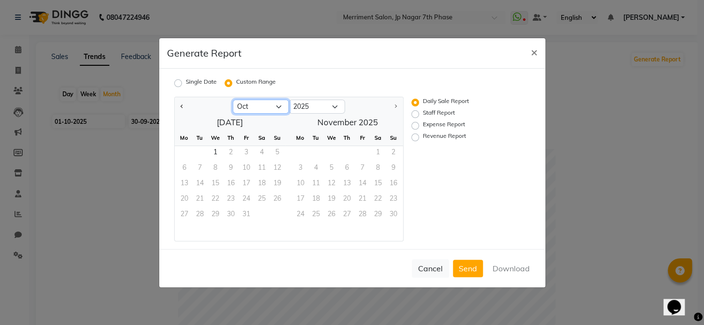
click at [280, 105] on select "Jan Feb Mar Apr May Jun Jul Aug Sep Oct" at bounding box center [261, 107] width 56 height 15
select select "8"
click at [233, 100] on select "Jan Feb Mar Apr May Jun Jul Aug Sep Oct" at bounding box center [261, 107] width 56 height 15
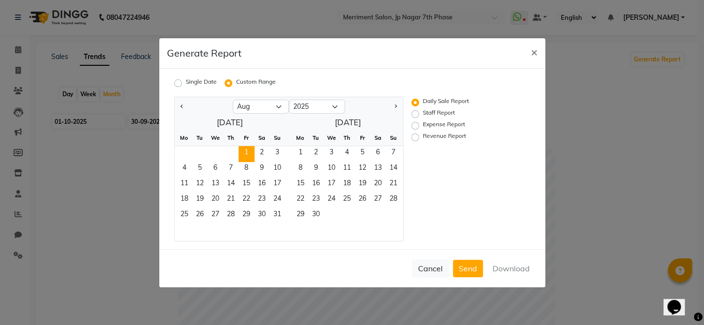
click at [240, 156] on span "1" at bounding box center [245, 153] width 15 height 15
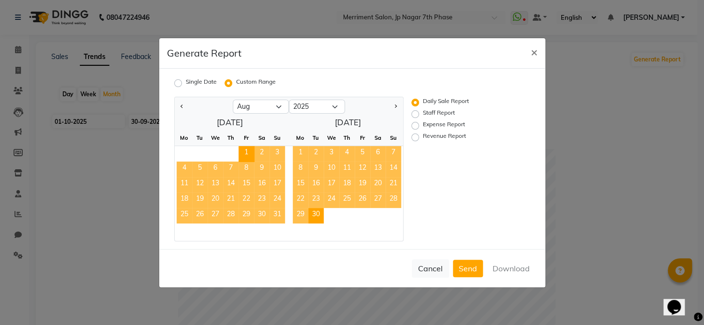
click at [315, 214] on span "30" at bounding box center [315, 215] width 15 height 15
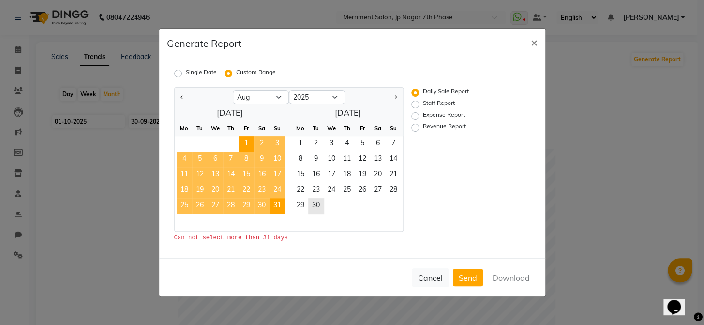
click at [270, 204] on span "31" at bounding box center [276, 205] width 15 height 15
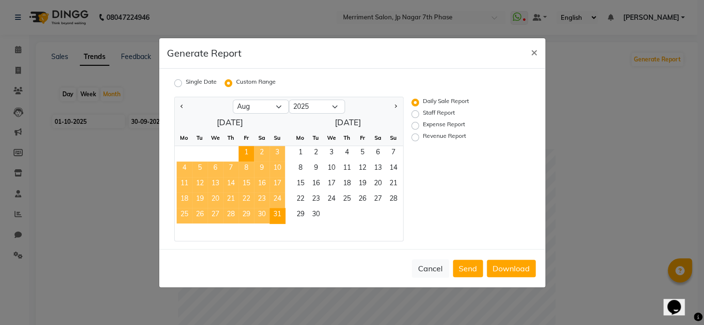
click at [459, 165] on div "Daily Sale Report Staff Report Expense Report Revenue Report" at bounding box center [463, 169] width 118 height 145
click at [532, 54] on span "×" at bounding box center [533, 51] width 7 height 15
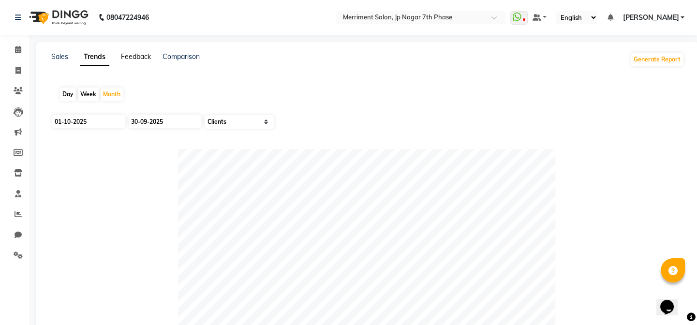
click at [138, 59] on link "Feedback" at bounding box center [136, 56] width 30 height 9
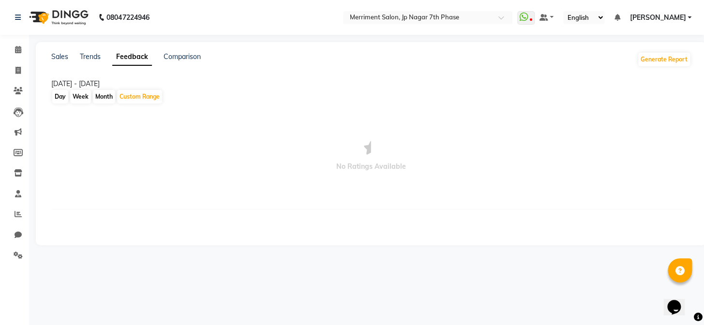
click at [102, 58] on div "Sales Trends Feedback Comparison" at bounding box center [125, 59] width 149 height 15
click at [101, 58] on div "Sales Trends Feedback Comparison" at bounding box center [125, 59] width 149 height 15
click at [96, 58] on link "Trends" at bounding box center [90, 56] width 21 height 9
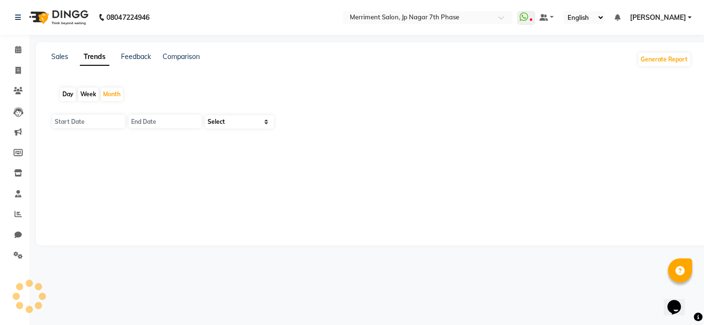
type input "01-10-2025"
type input "31-10-2025"
select select "by_client"
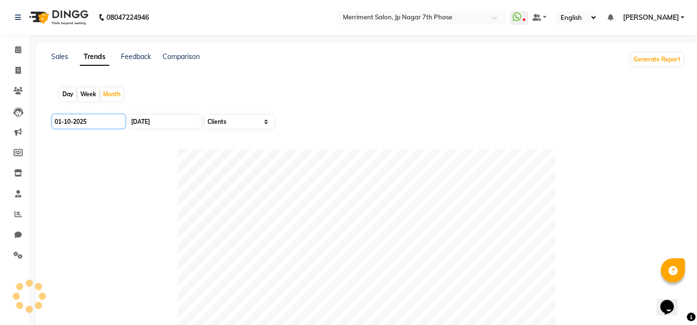
click at [90, 120] on input "01-10-2025" at bounding box center [88, 122] width 73 height 14
select select "10"
select select "2025"
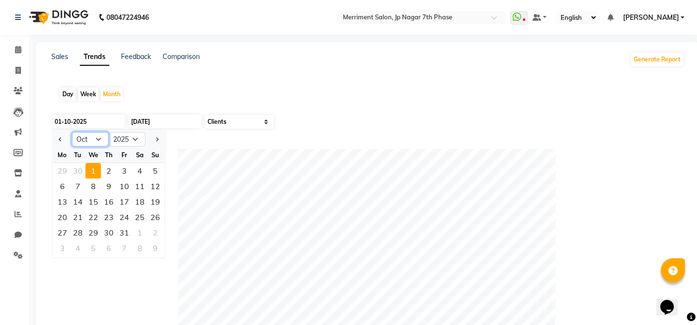
drag, startPoint x: 108, startPoint y: 143, endPoint x: 100, endPoint y: 135, distance: 11.0
click at [108, 142] on select "Jan Feb Mar Apr May Jun Jul Aug Sep Oct Nov Dec" at bounding box center [90, 139] width 37 height 15
select select "8"
click at [72, 132] on select "Jan Feb Mar Apr May Jun Jul Aug Sep Oct Nov Dec" at bounding box center [90, 139] width 37 height 15
click at [122, 171] on div "1" at bounding box center [124, 170] width 15 height 15
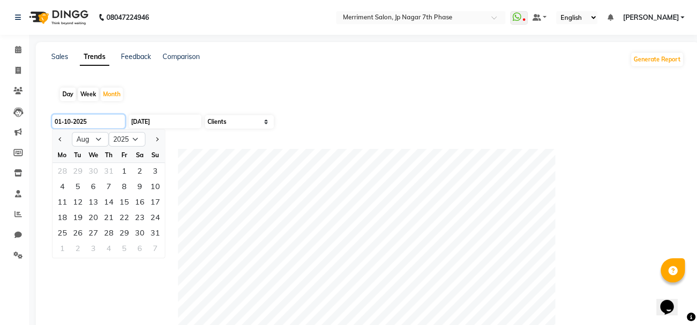
type input "01-08-2025"
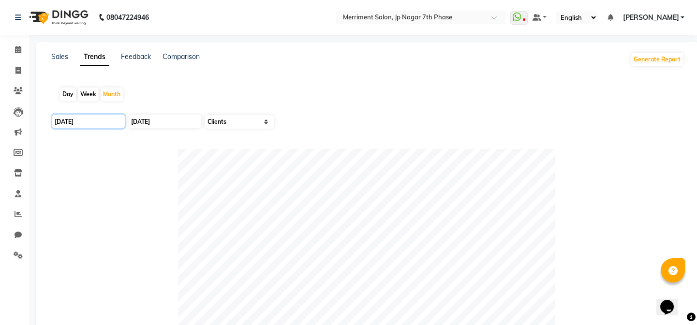
click at [107, 119] on input "01-08-2025" at bounding box center [88, 122] width 73 height 14
select select "8"
select select "2025"
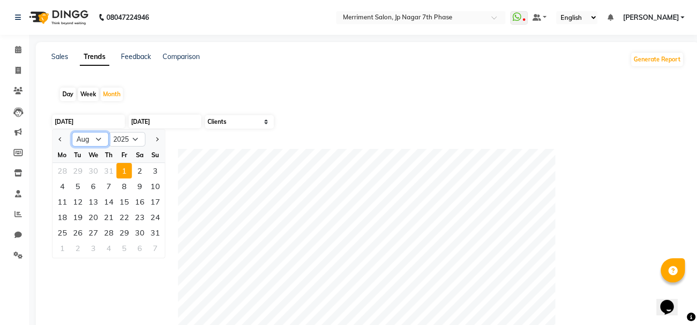
click at [103, 136] on select "Jan Feb Mar Apr May Jun Jul Aug Sep Oct Nov Dec" at bounding box center [90, 139] width 37 height 15
select select "1"
click at [72, 132] on select "Jan Feb Mar Apr May Jun Jul Aug Sep Oct Nov Dec" at bounding box center [90, 139] width 37 height 15
click at [92, 170] on div "1" at bounding box center [93, 170] width 15 height 15
type input "01-01-2025"
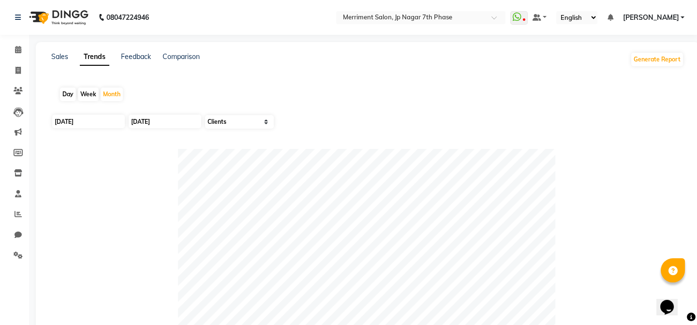
click at [246, 123] on select "Select Sales Clients" at bounding box center [239, 122] width 69 height 14
select select "by_all"
click at [205, 115] on select "Select Sales Clients" at bounding box center [239, 122] width 69 height 14
click at [108, 118] on input "01-01-2025" at bounding box center [88, 122] width 73 height 14
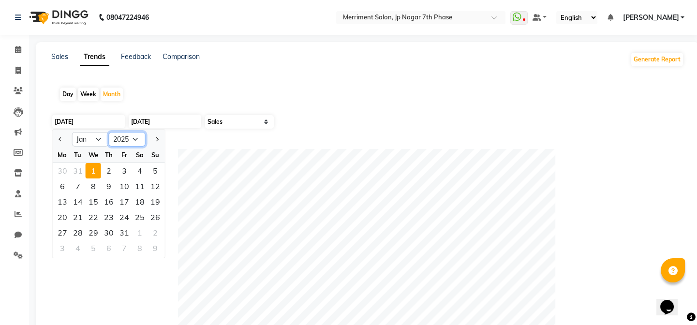
click at [134, 138] on select "2015 2016 2017 2018 2019 2020 2021 2022 2023 2024 2025 2026 2027 2028 2029 2030…" at bounding box center [127, 139] width 37 height 15
select select "2024"
click at [109, 132] on select "2015 2016 2017 2018 2019 2020 2021 2022 2023 2024 2025 2026 2027 2028 2029 2030…" at bounding box center [127, 139] width 37 height 15
click at [65, 171] on div "1" at bounding box center [62, 170] width 15 height 15
type input "01-01-2024"
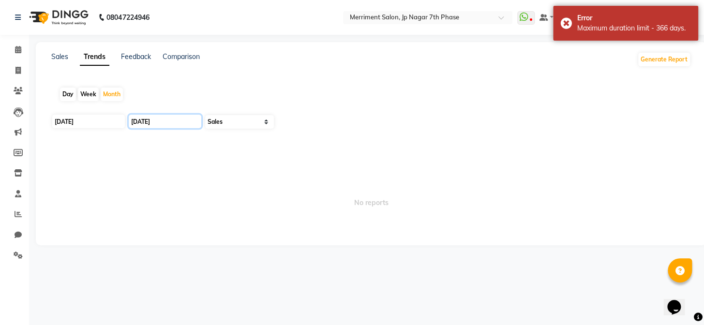
click at [164, 119] on input "31-10-2025" at bounding box center [165, 122] width 73 height 14
select select "10"
select select "2025"
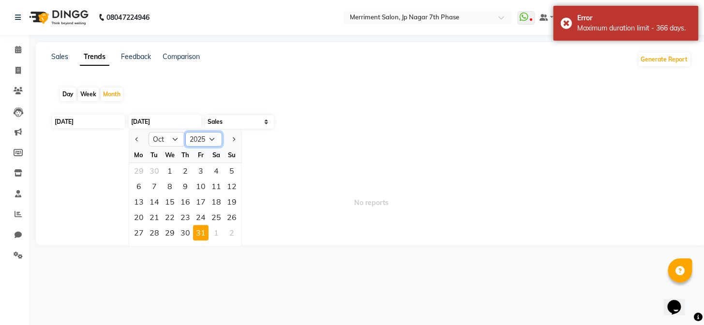
click at [216, 132] on select "2015 2016 2017 2018 2019 2020 2021 2022 2023 2024 2025 2026 2027 2028 2029 2030…" at bounding box center [203, 139] width 37 height 15
click at [161, 139] on select "Jan Feb Mar Apr May Jun Jul Aug Sep Oct Nov Dec" at bounding box center [166, 139] width 37 height 15
select select "12"
click at [148, 132] on select "Jan Feb Mar Apr May Jun Jul Aug Sep Oct Nov Dec" at bounding box center [166, 139] width 37 height 15
click at [204, 140] on select "2015 2016 2017 2018 2019 2020 2021 2022 2023 2024 2025 2026 2027 2028 2029 2030…" at bounding box center [203, 139] width 37 height 15
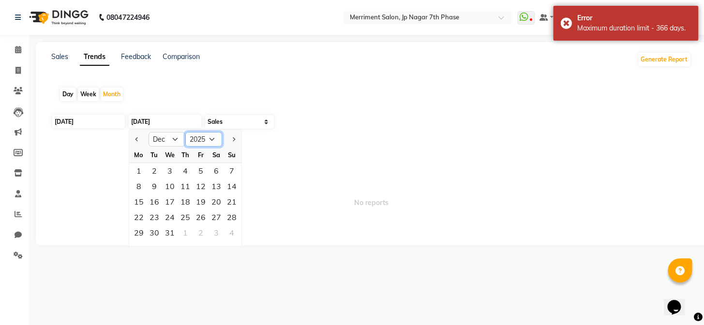
select select "2024"
click at [185, 132] on select "2015 2016 2017 2018 2019 2020 2021 2022 2023 2024 2025 2026 2027 2028 2029 2030…" at bounding box center [203, 139] width 37 height 15
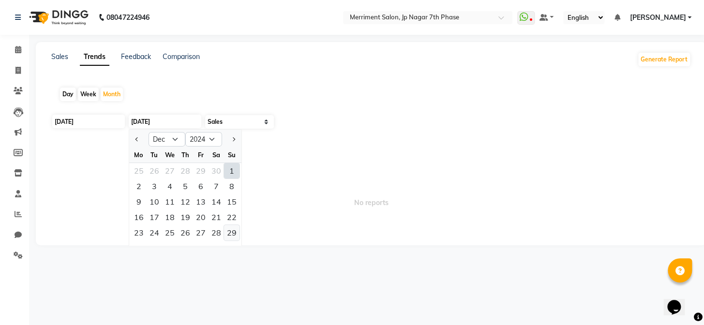
click at [230, 234] on div "29" at bounding box center [231, 232] width 15 height 15
type input "31-12-2024"
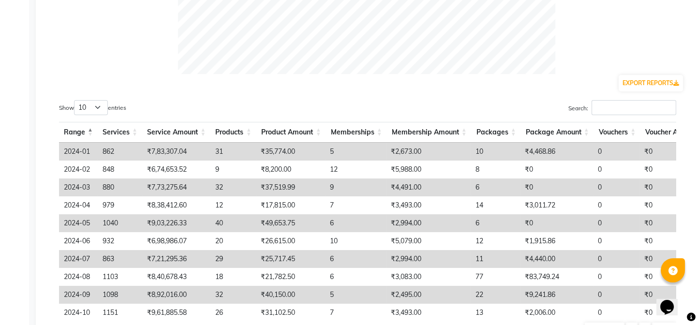
scroll to position [324, 0]
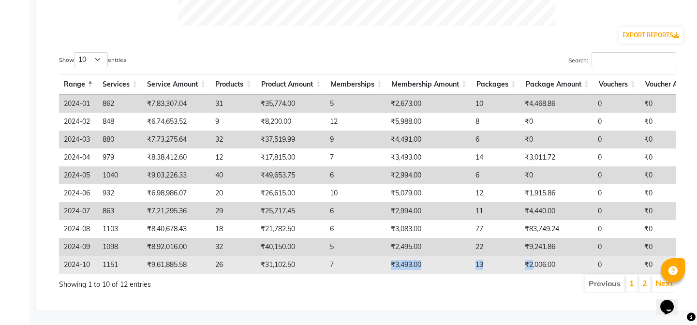
drag, startPoint x: 372, startPoint y: 259, endPoint x: 532, endPoint y: 257, distance: 159.6
click at [532, 257] on tr "2024-10 1151 ₹9,61,885.58 26 ₹31,102.50 7 ₹3,493.00 13 ₹2,006.00 0 ₹0 17 ₹1,60,…" at bounding box center [490, 265] width 862 height 18
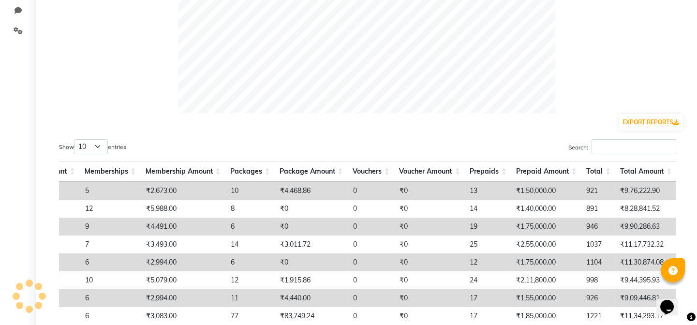
scroll to position [0, 0]
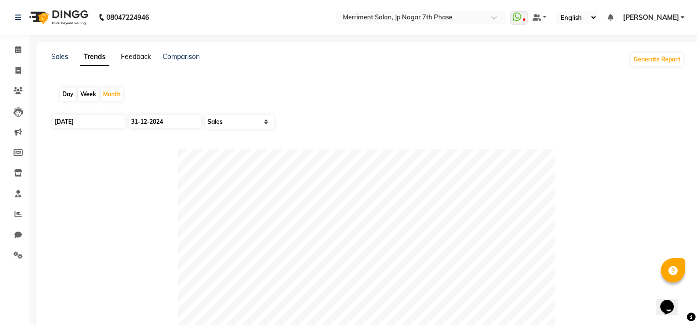
click at [143, 58] on link "Feedback" at bounding box center [136, 56] width 30 height 9
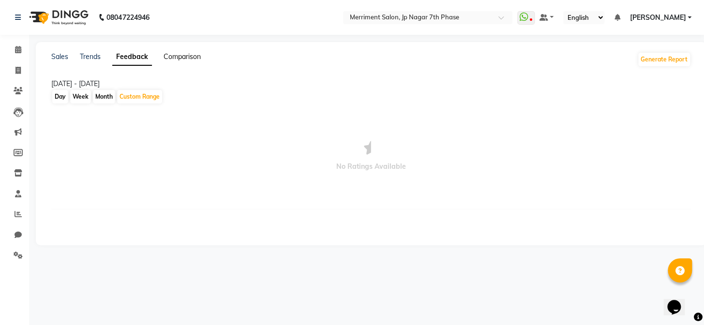
click at [181, 60] on link "Comparison" at bounding box center [181, 56] width 37 height 9
select select "single_date"
select select "single_date_dash"
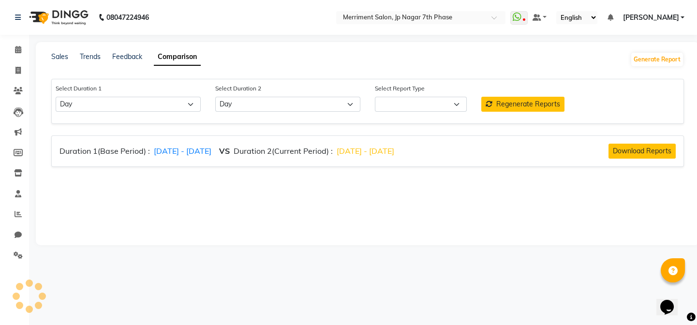
select select "comparison_report"
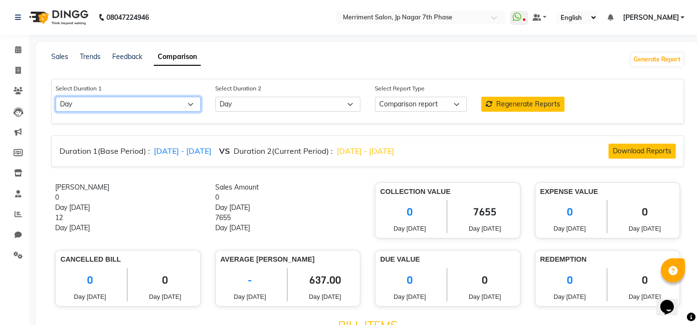
click at [166, 106] on select "Select Day Week Month Custom" at bounding box center [128, 104] width 145 height 15
select select "custom"
click at [56, 97] on select "Select Day Week Month Custom" at bounding box center [128, 104] width 145 height 15
select select "10"
select select "2025"
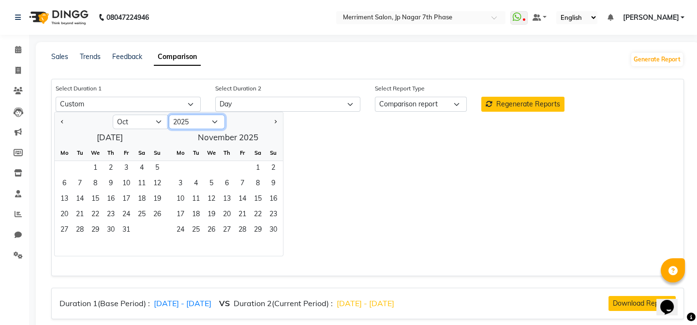
click at [195, 120] on select "2015 2016 2017 2018 2019 2020 2021 2022 2023 2024 2025 2026 2027 2028 2029 2030…" at bounding box center [197, 122] width 56 height 15
click at [129, 126] on select "Jan Feb Mar Apr May Jun Jul Aug Sep Oct Nov Dec" at bounding box center [141, 122] width 56 height 15
click at [113, 115] on select "Jan Feb Mar Apr May Jun Jul Aug Sep Oct Nov Dec" at bounding box center [141, 122] width 56 height 15
click at [93, 168] on span "1" at bounding box center [95, 168] width 15 height 15
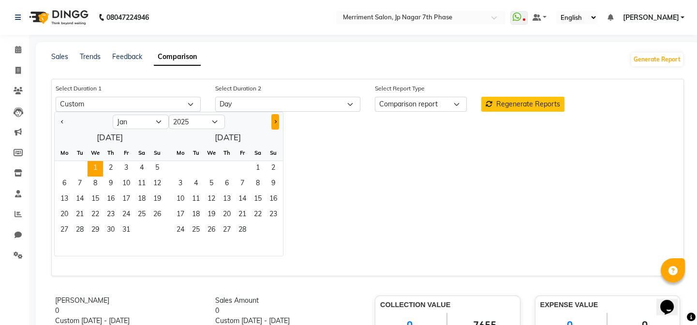
click at [274, 120] on span "Next month" at bounding box center [274, 120] width 3 height 3
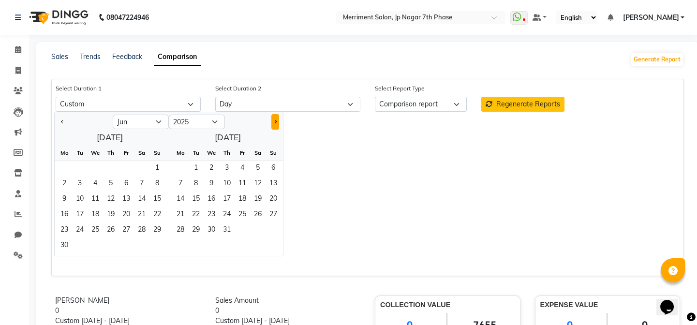
click at [274, 120] on span "Next month" at bounding box center [274, 120] width 3 height 3
select select "9"
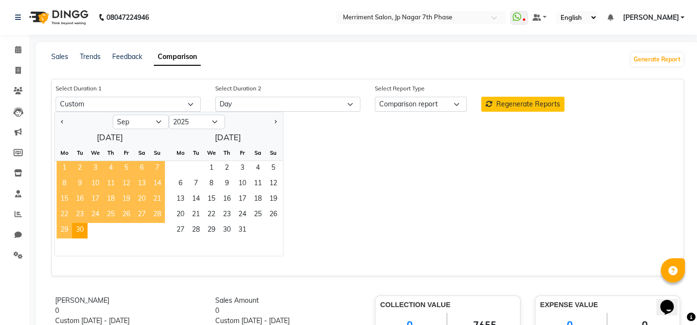
click at [81, 233] on span "30" at bounding box center [79, 230] width 15 height 15
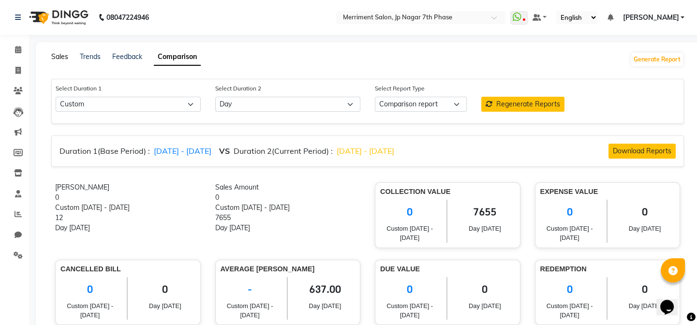
click at [67, 56] on link "Sales" at bounding box center [59, 56] width 17 height 9
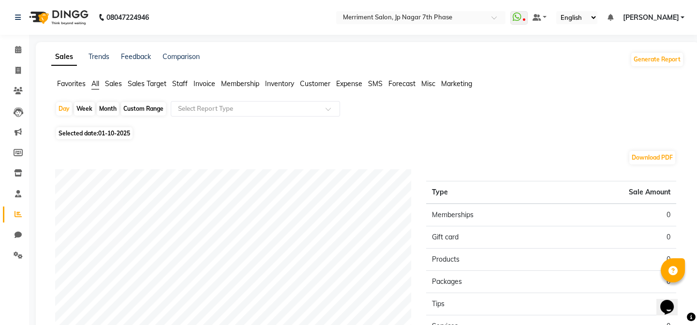
click at [60, 15] on img at bounding box center [58, 17] width 66 height 27
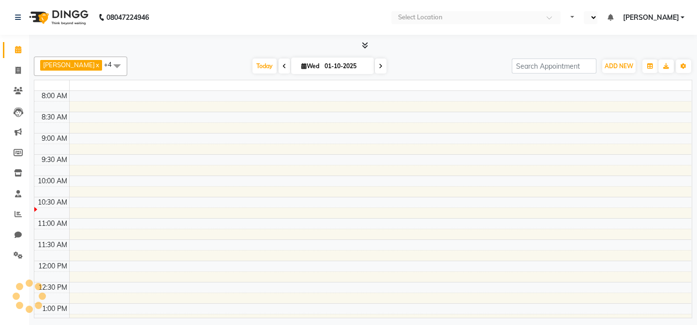
select select "en"
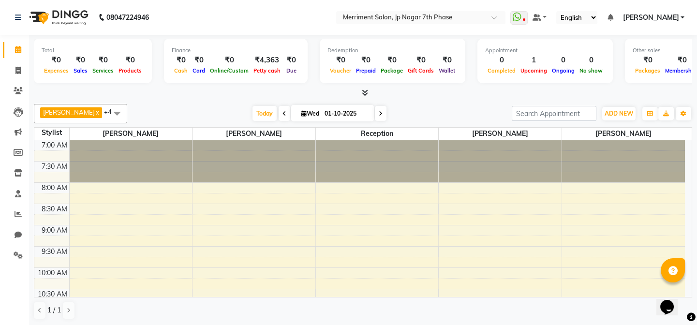
click at [365, 94] on icon at bounding box center [365, 92] width 6 height 7
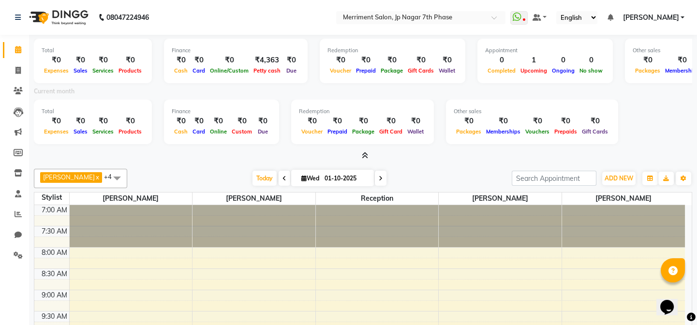
click at [363, 155] on icon at bounding box center [365, 155] width 6 height 7
